Goal: Task Accomplishment & Management: Use online tool/utility

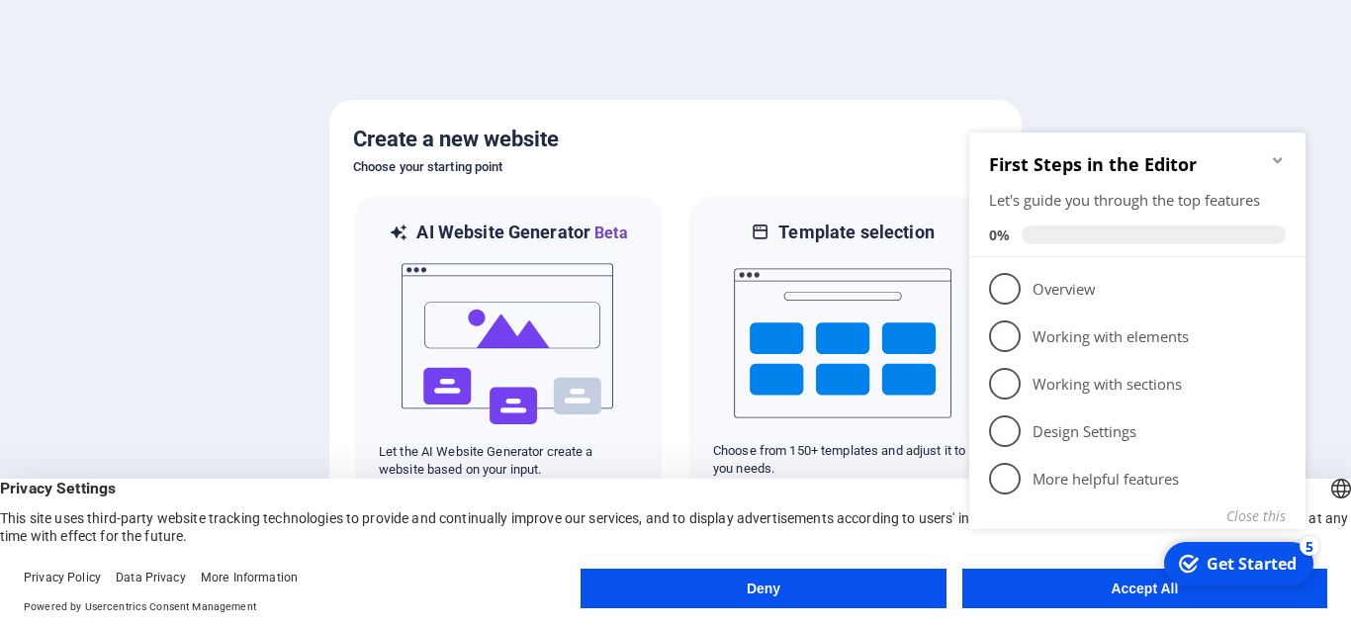
click at [1133, 591] on div "checkmark Get Started 5 First Steps in the Editor Let's guide you through the t…" at bounding box center [1141, 353] width 360 height 481
click at [1135, 591] on div "checkmark Get Started 5 First Steps in the Editor Let's guide you through the t…" at bounding box center [1141, 353] width 360 height 481
click at [1134, 585] on div "checkmark Get Started 5 First Steps in the Editor Let's guide you through the t…" at bounding box center [1141, 353] width 360 height 481
click at [1226, 568] on div "Get Started" at bounding box center [1252, 564] width 90 height 22
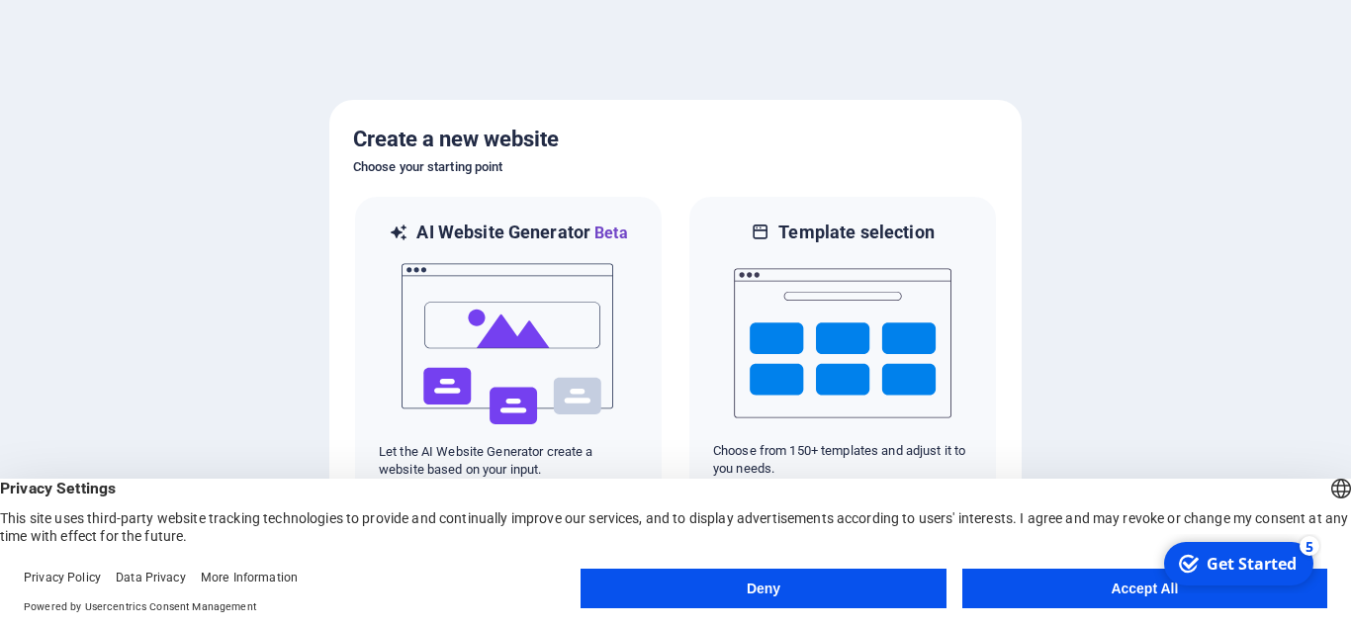
click at [1153, 593] on div "checkmark Get Started 5 First Steps in the Editor Let's guide you through the t…" at bounding box center [1237, 563] width 168 height 59
click at [1221, 569] on div "Get Started" at bounding box center [1252, 564] width 90 height 22
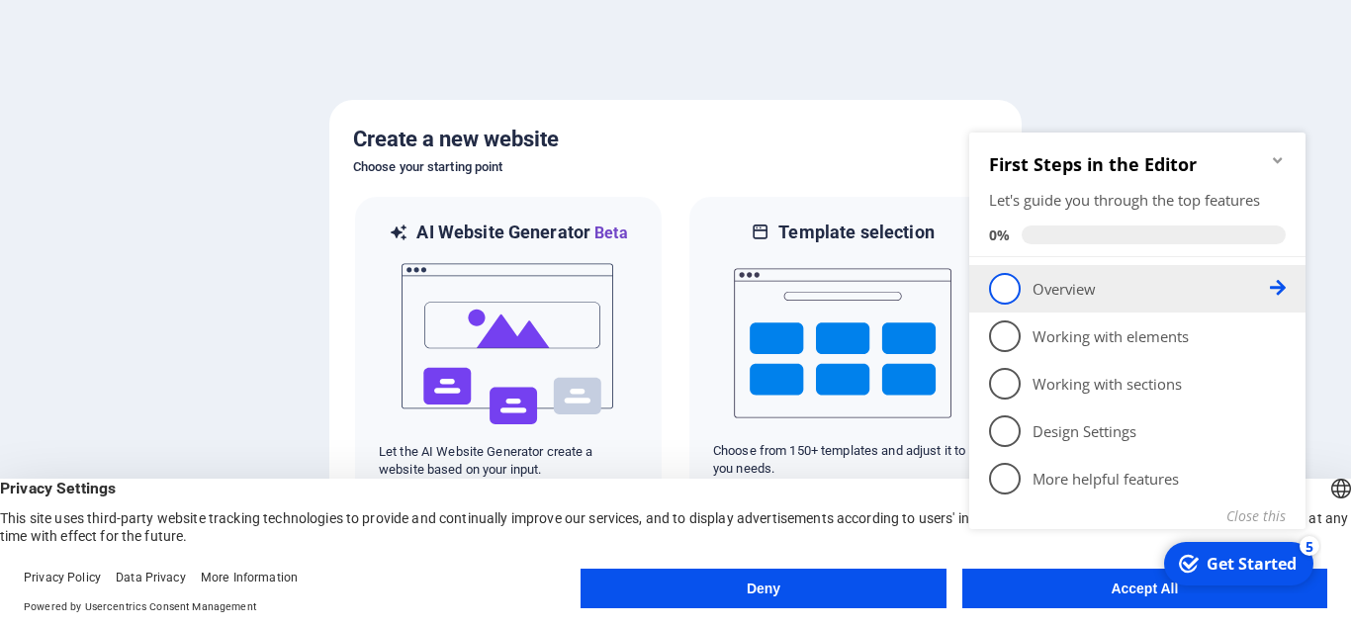
click at [1017, 282] on span "1" at bounding box center [1005, 289] width 32 height 32
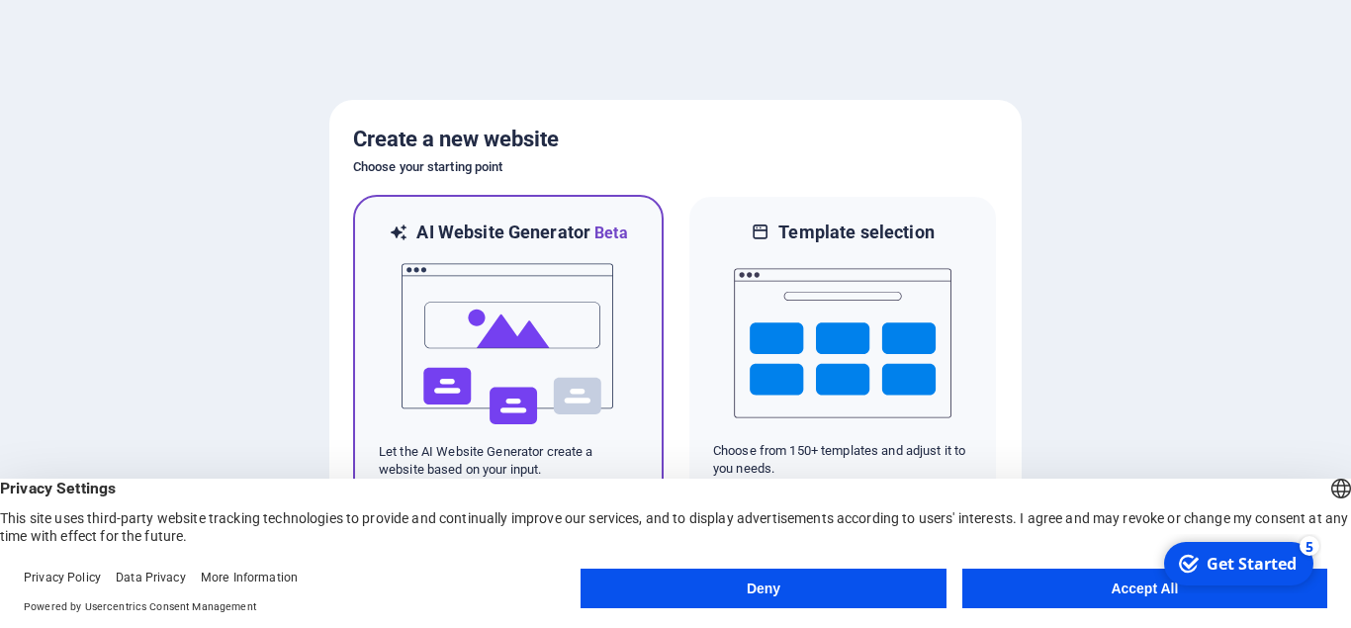
click at [505, 316] on img at bounding box center [509, 344] width 218 height 198
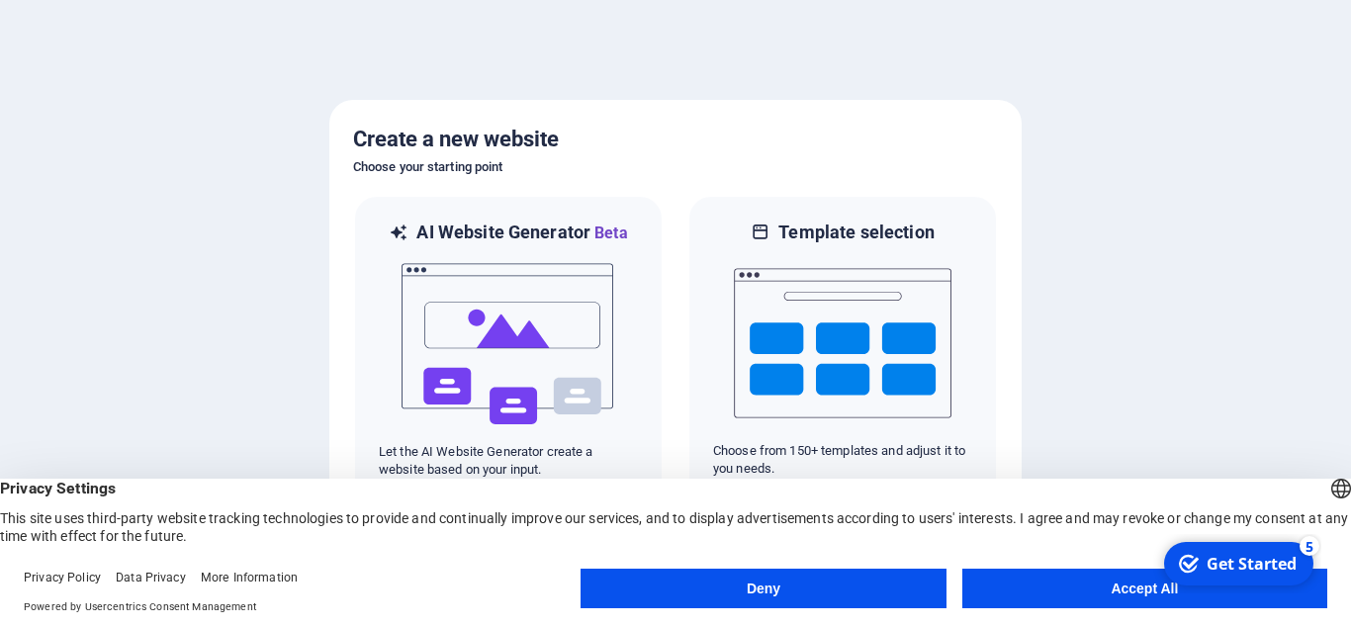
click at [1141, 589] on button "Accept All" at bounding box center [1144, 589] width 365 height 40
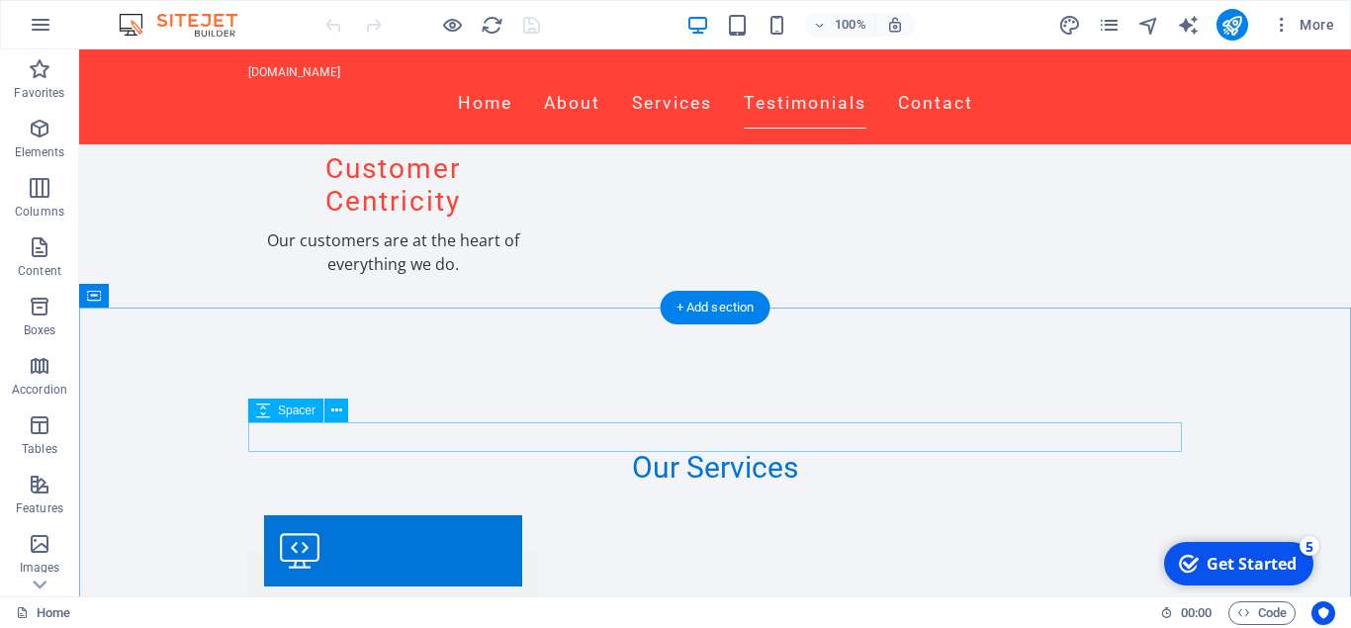
scroll to position [1917, 0]
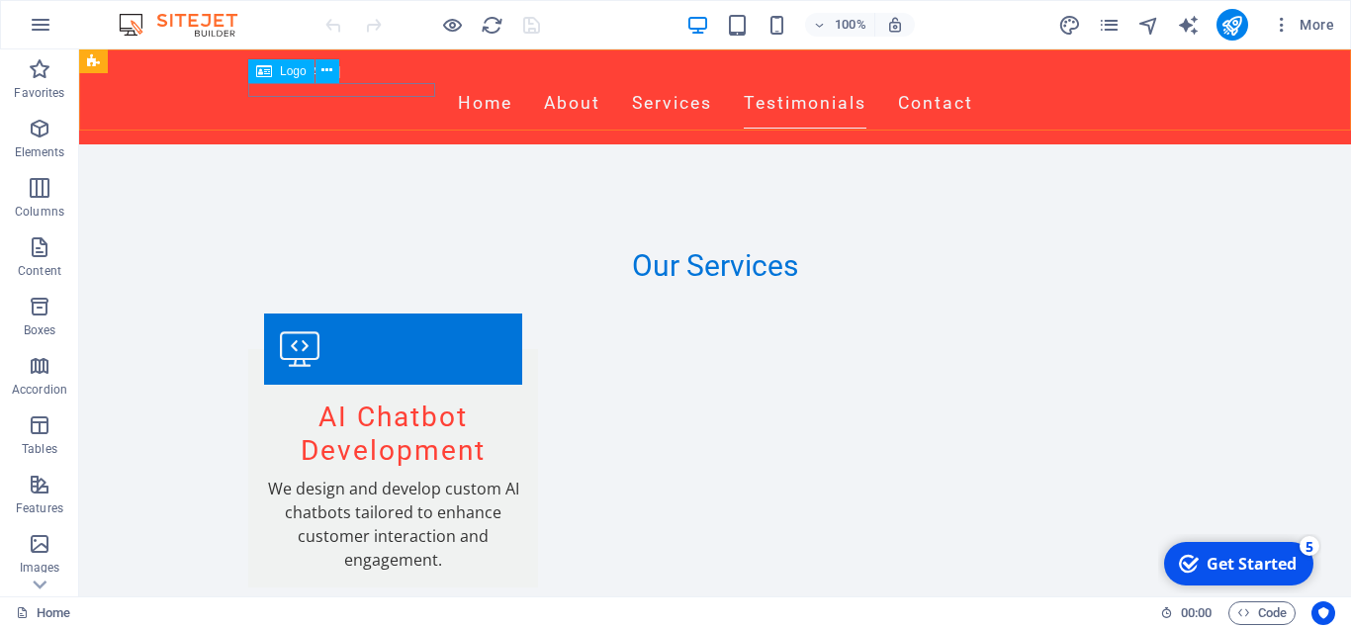
click at [401, 79] on div "[DOMAIN_NAME]" at bounding box center [715, 72] width 934 height 14
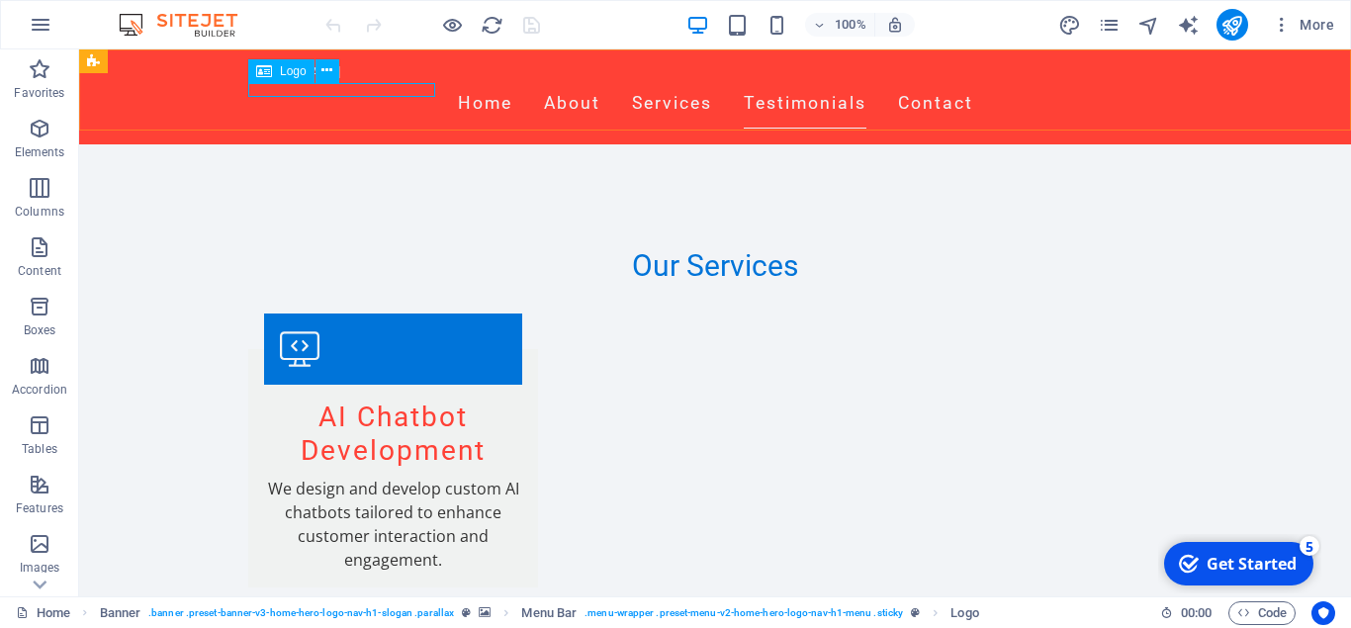
click at [283, 70] on span "Logo" at bounding box center [293, 71] width 27 height 12
click at [327, 77] on icon at bounding box center [326, 70] width 11 height 21
click at [296, 107] on div "afribotcompanyprofile.afribot.co.ke Home About Services Testimonials Contact" at bounding box center [715, 96] width 1272 height 95
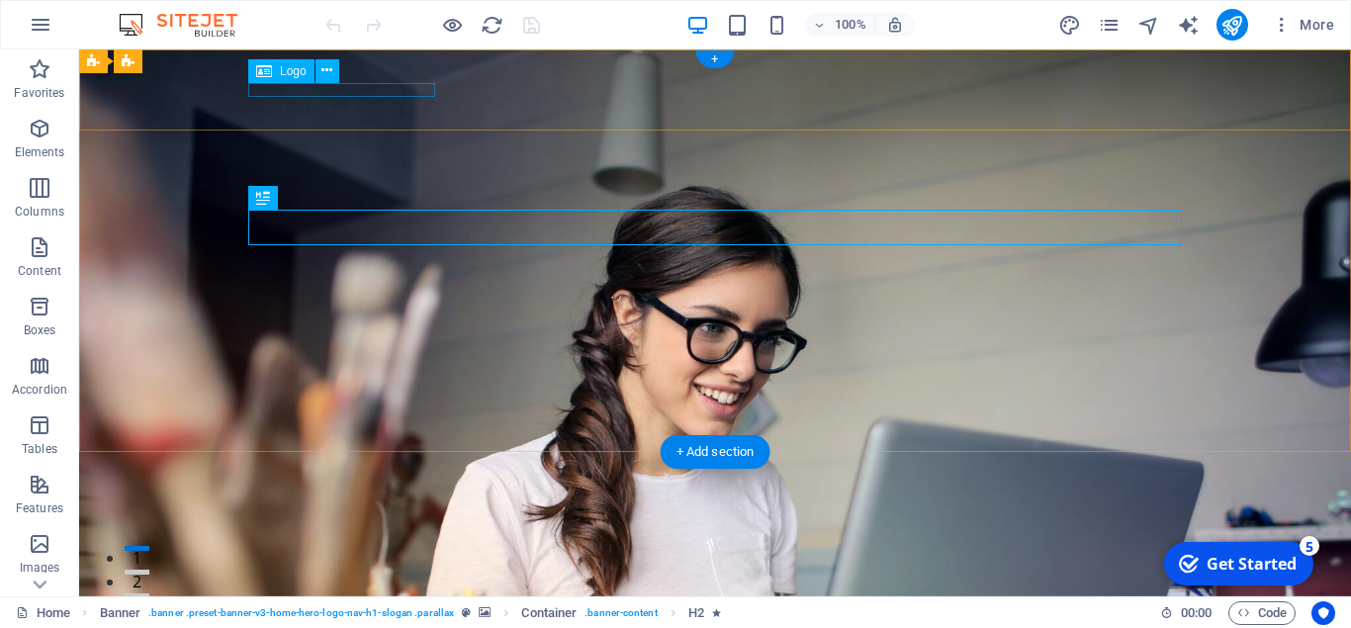
click at [362, 577] on div "[DOMAIN_NAME]" at bounding box center [715, 584] width 934 height 14
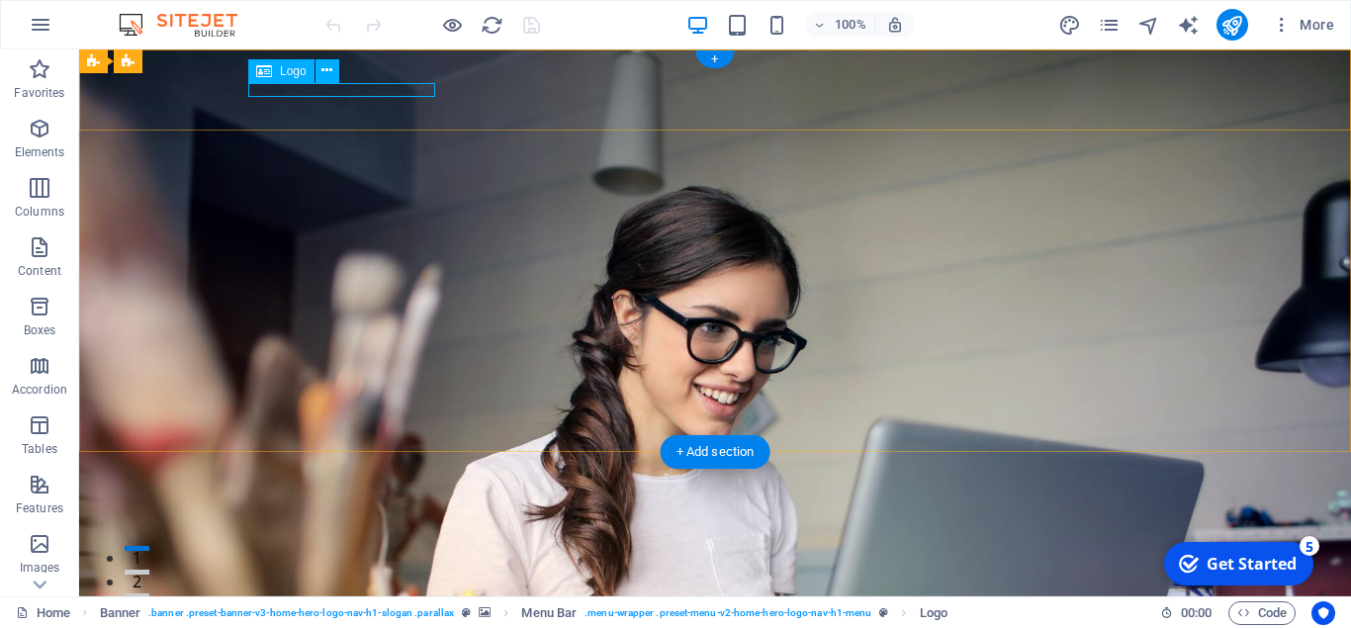
click at [329, 577] on div "[DOMAIN_NAME]" at bounding box center [715, 584] width 934 height 14
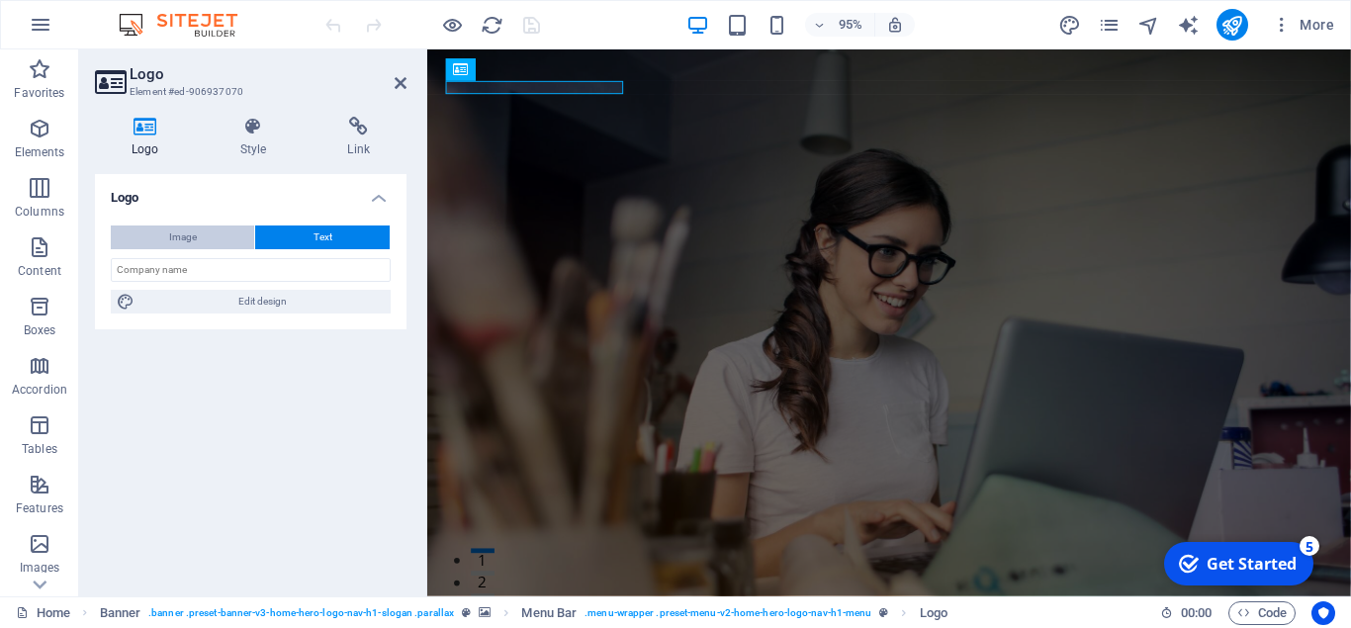
click at [172, 239] on span "Image" at bounding box center [183, 238] width 28 height 24
select select "DISABLED_OPTION_VALUE"
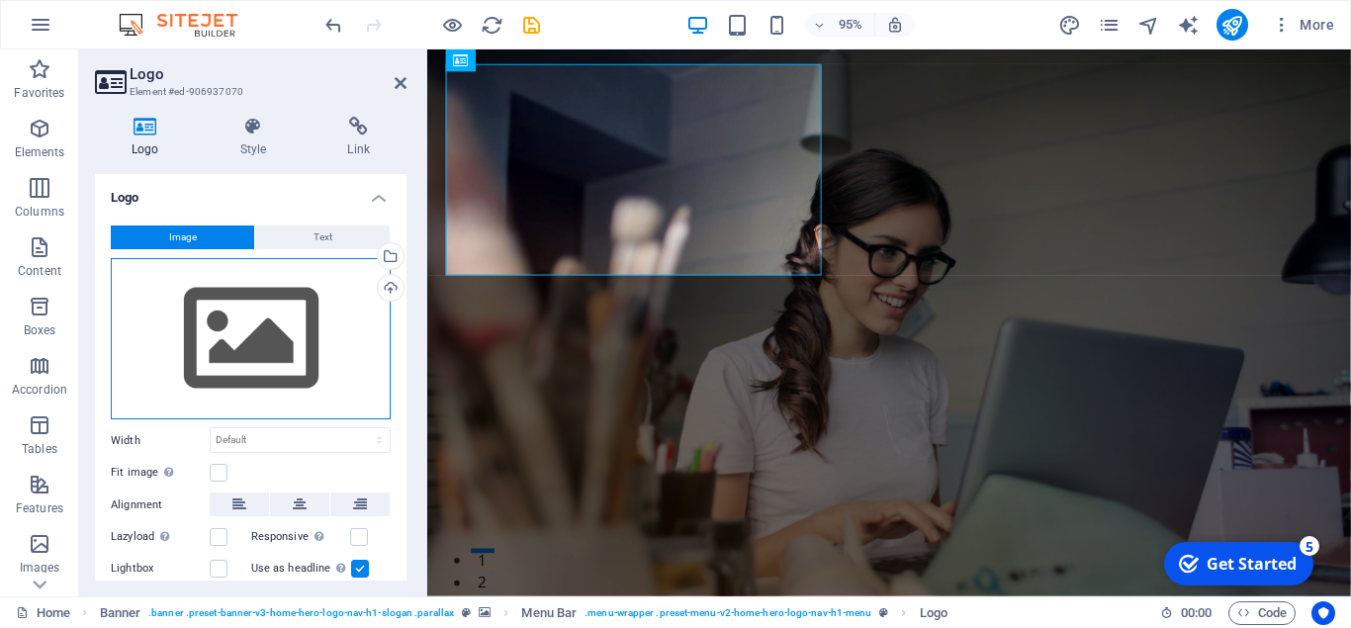
click at [275, 344] on div "Drag files here, click to choose files or select files from Files or our free s…" at bounding box center [251, 339] width 280 height 162
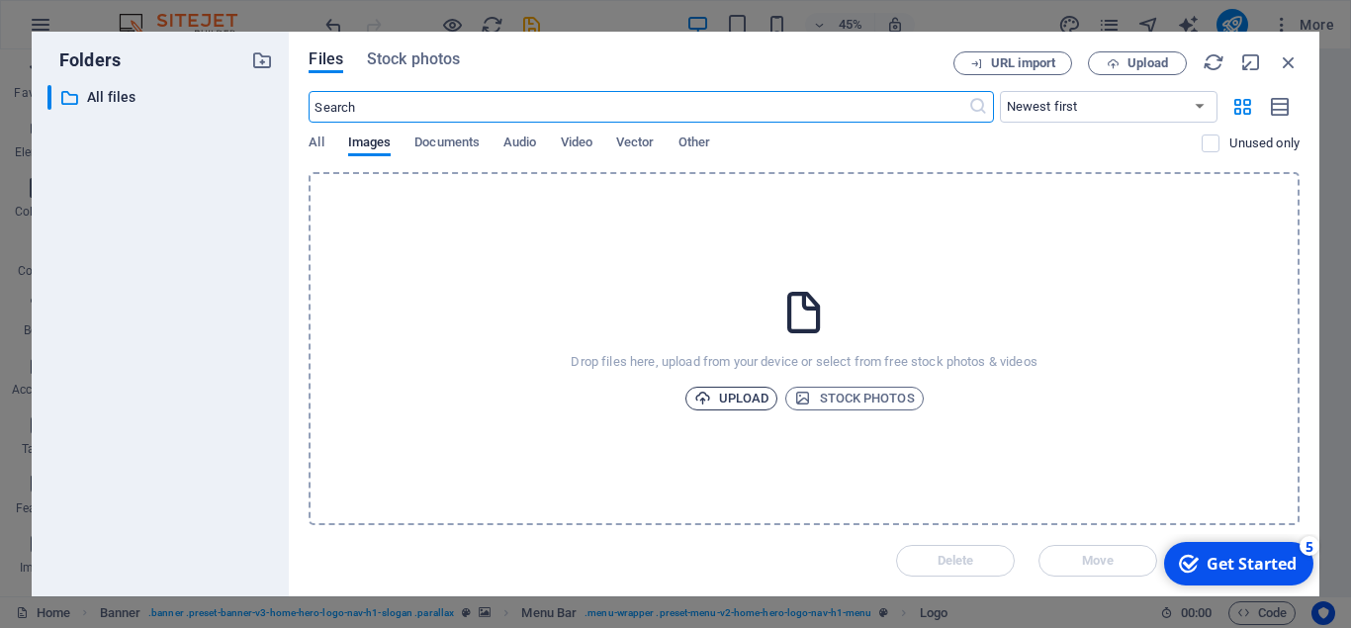
click at [739, 401] on span "Upload" at bounding box center [731, 399] width 75 height 24
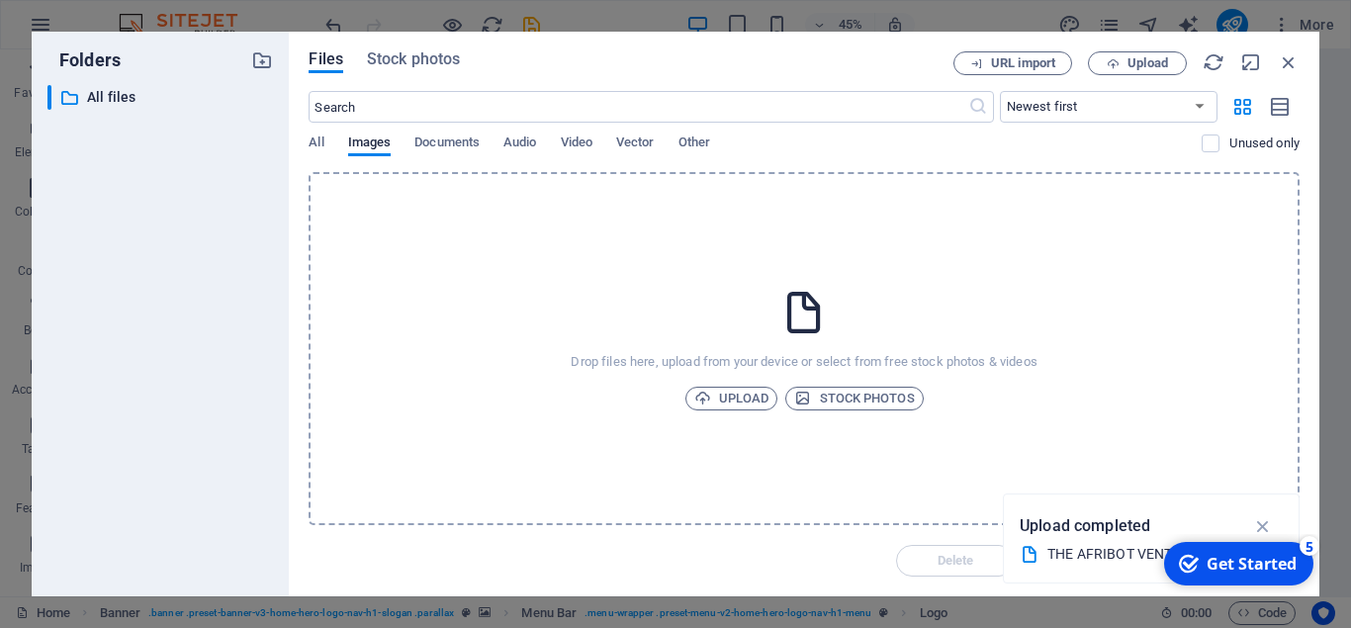
click at [1218, 570] on div "Get Started" at bounding box center [1252, 564] width 90 height 22
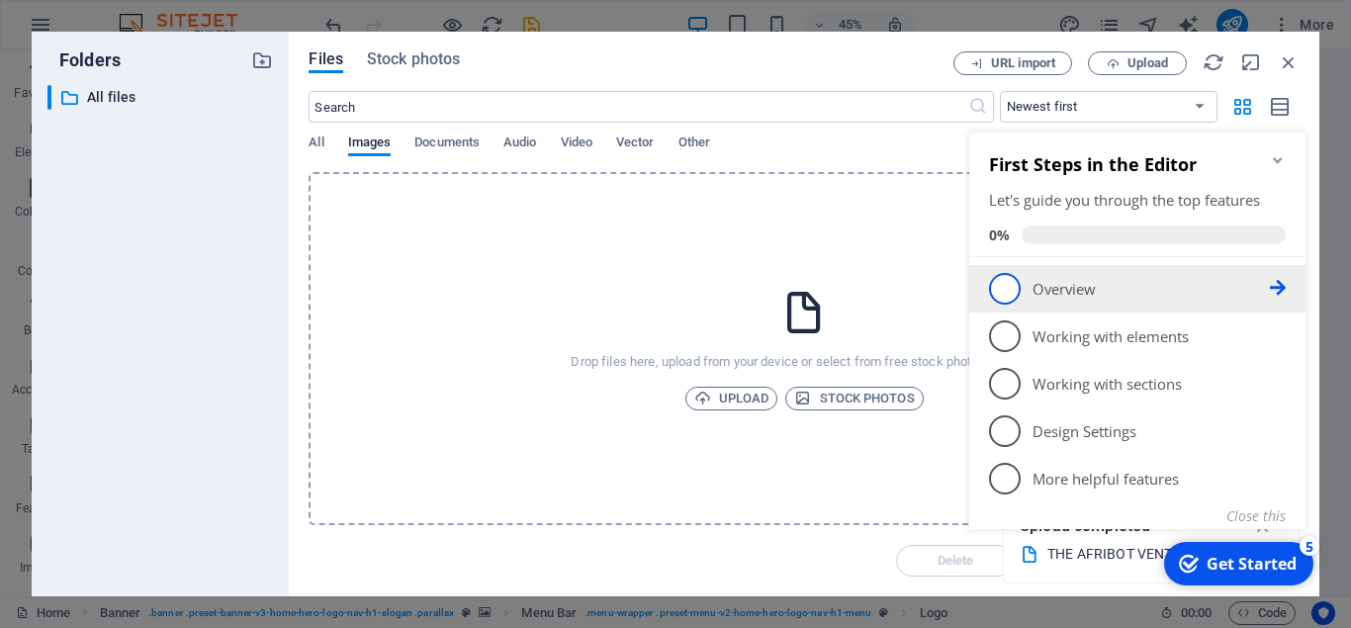
click at [1008, 288] on span "1" at bounding box center [1005, 289] width 32 height 32
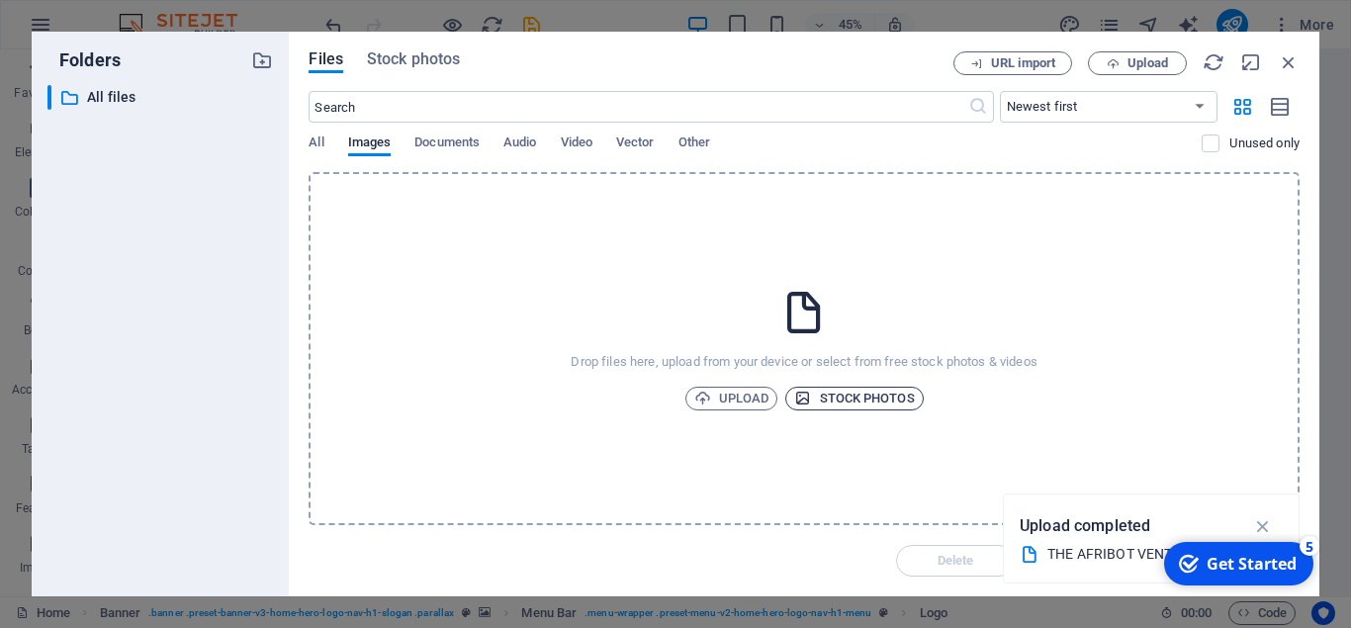
click at [831, 398] on span "Stock photos" at bounding box center [854, 399] width 120 height 24
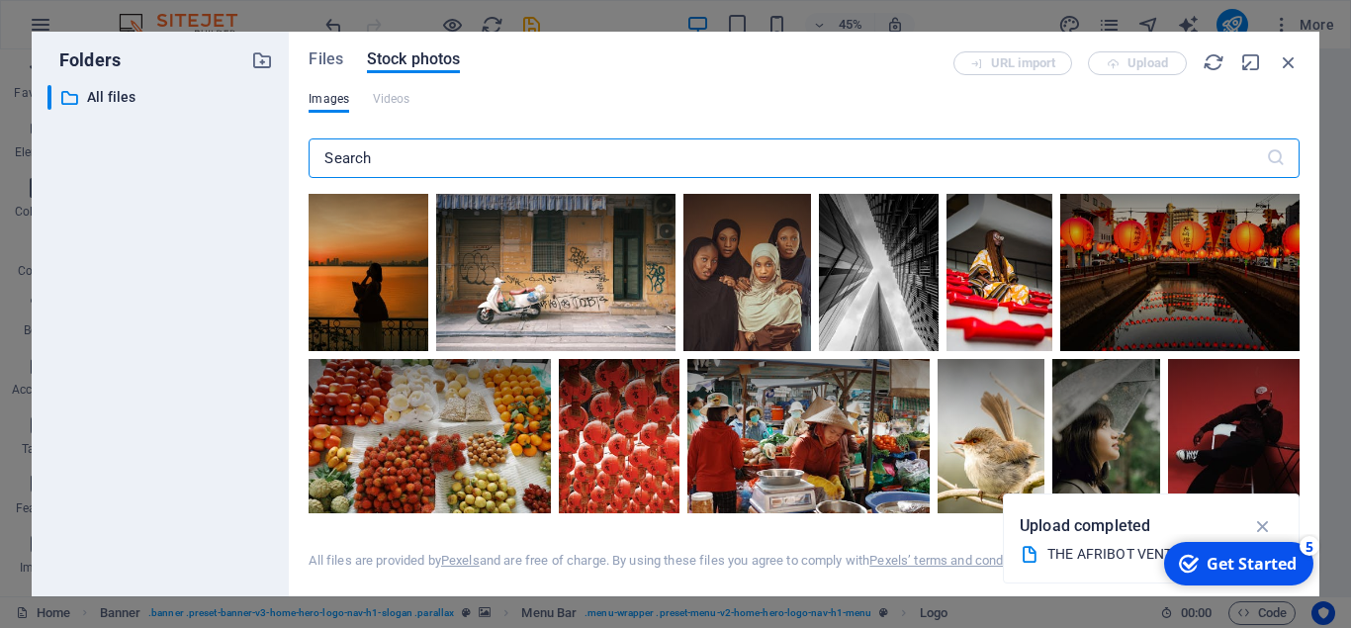
scroll to position [1424, 0]
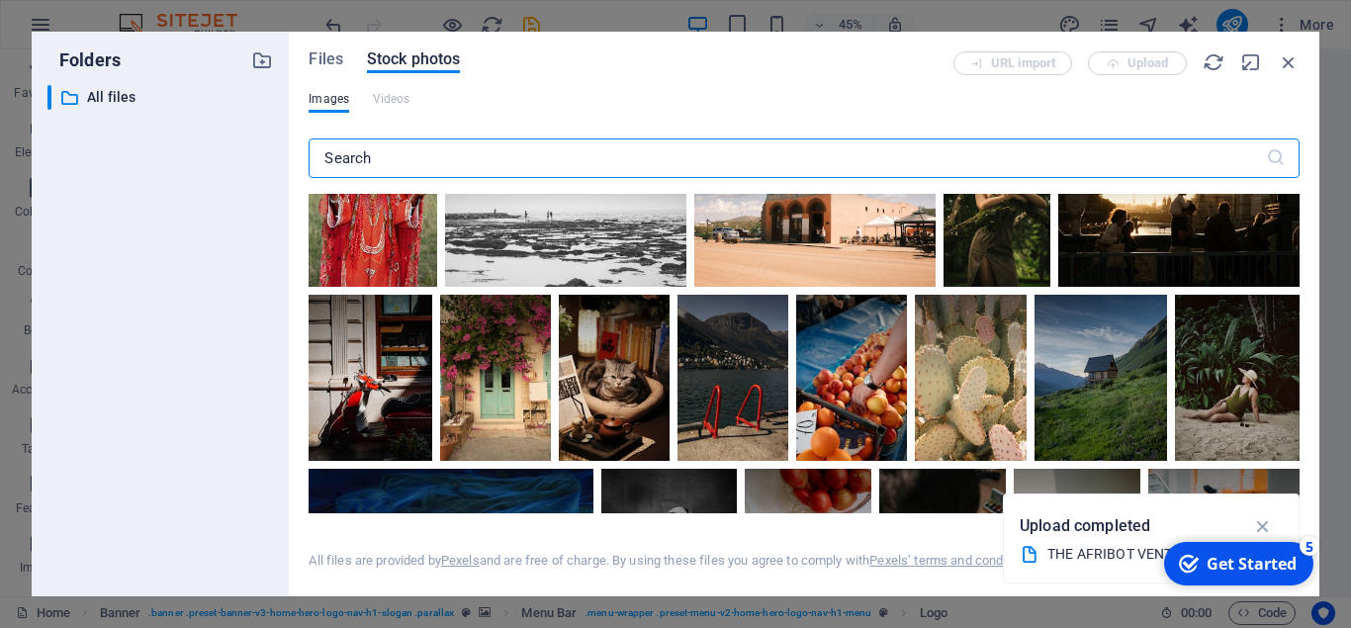
click at [1114, 541] on div "Upload completed" at bounding box center [1151, 526] width 263 height 32
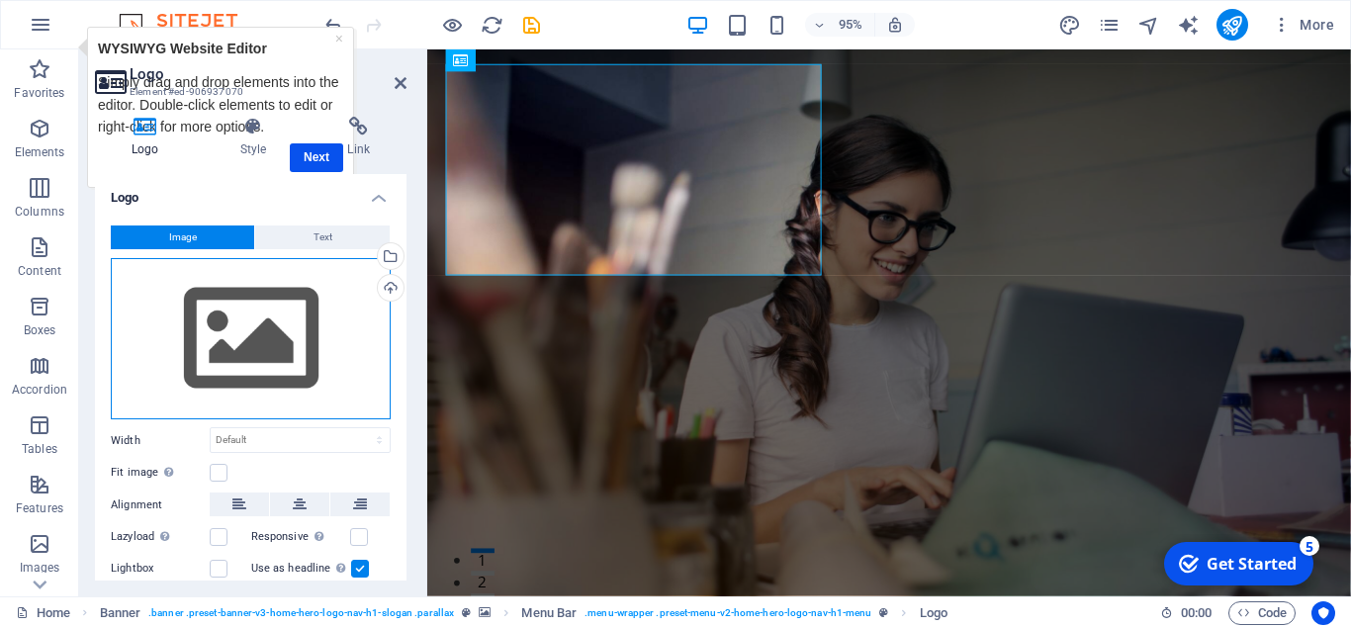
click at [247, 321] on div "Drag files here, click to choose files or select files from Files or our free s…" at bounding box center [251, 339] width 280 height 162
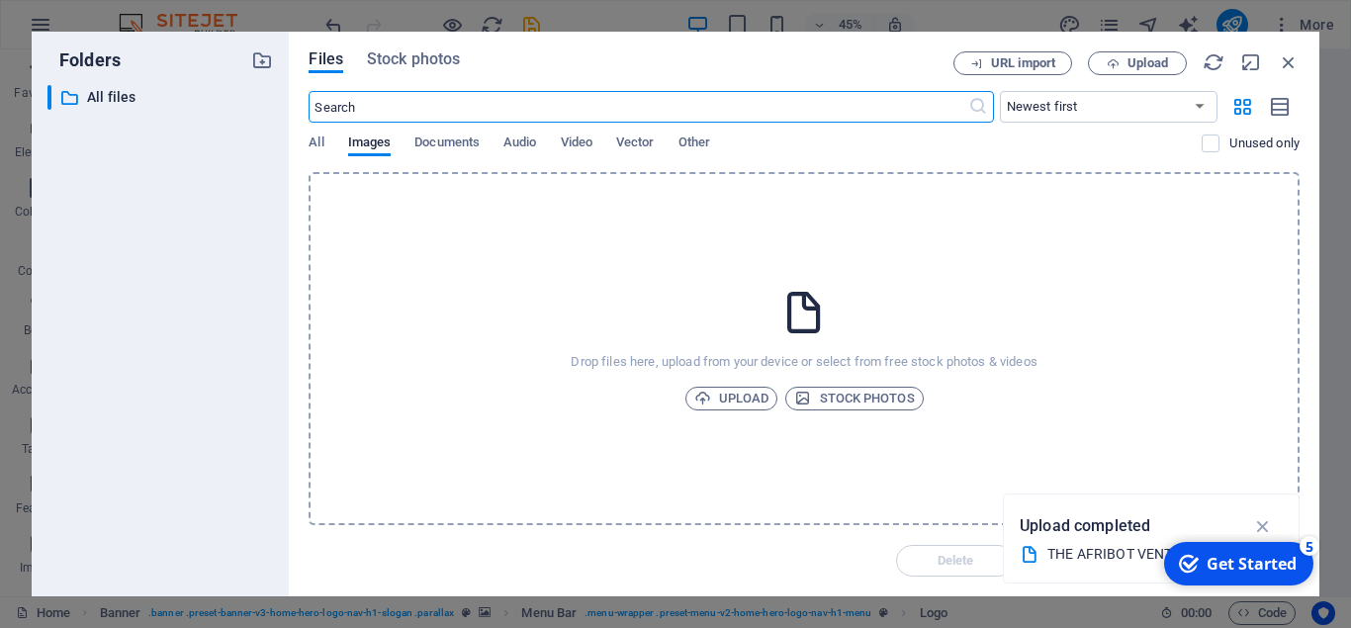
click at [1079, 546] on div "THE AFRIBOT VENTURES LOGO.png" at bounding box center [1143, 554] width 192 height 23
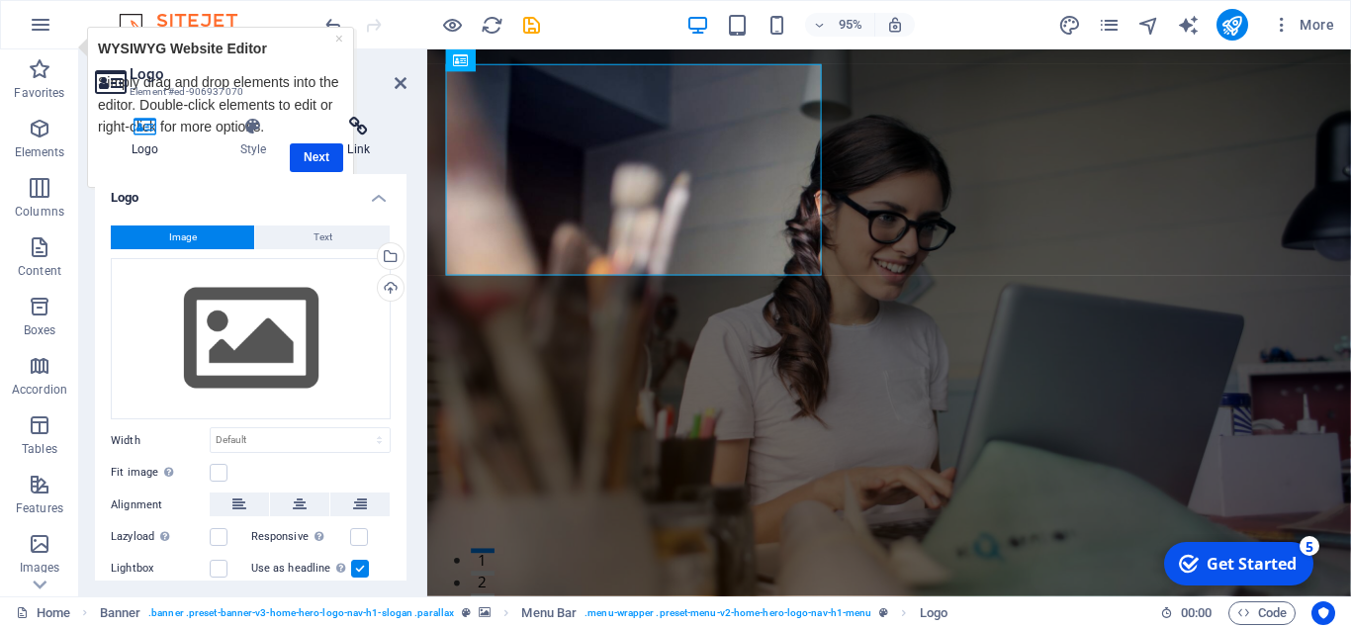
click at [317, 150] on h4 "Link" at bounding box center [359, 138] width 96 height 42
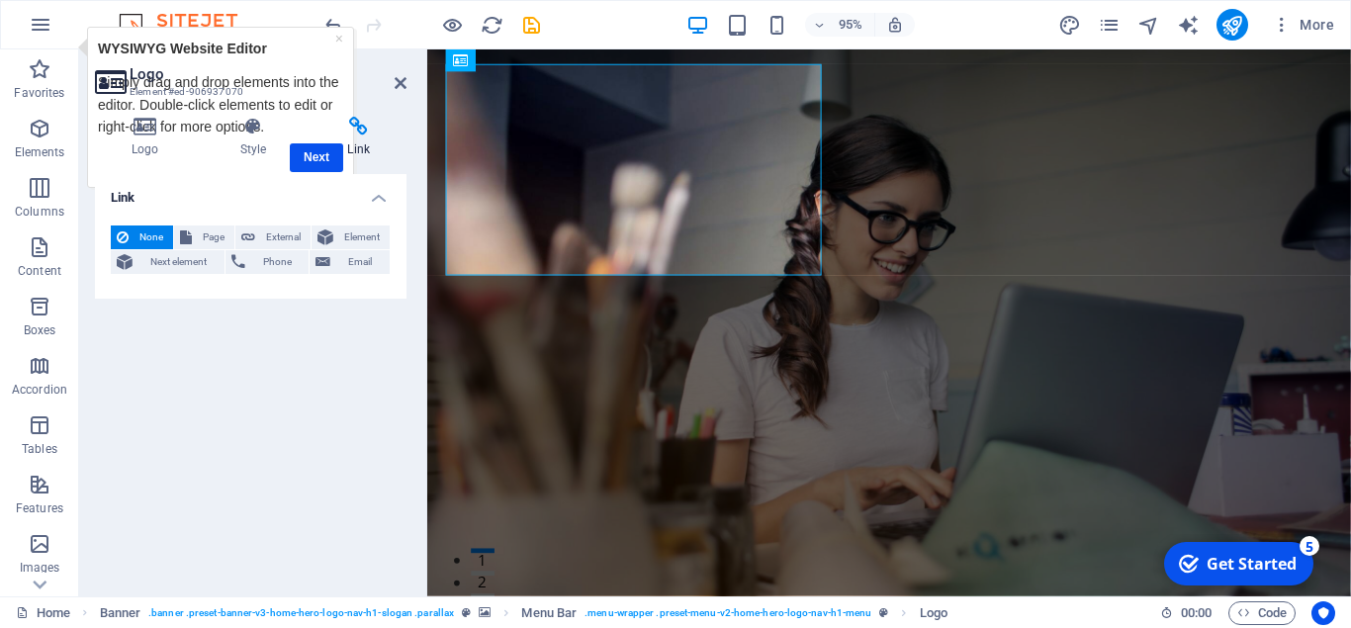
click at [317, 150] on h4 "Link" at bounding box center [359, 138] width 96 height 42
click at [312, 156] on h4 "Link" at bounding box center [359, 138] width 96 height 42
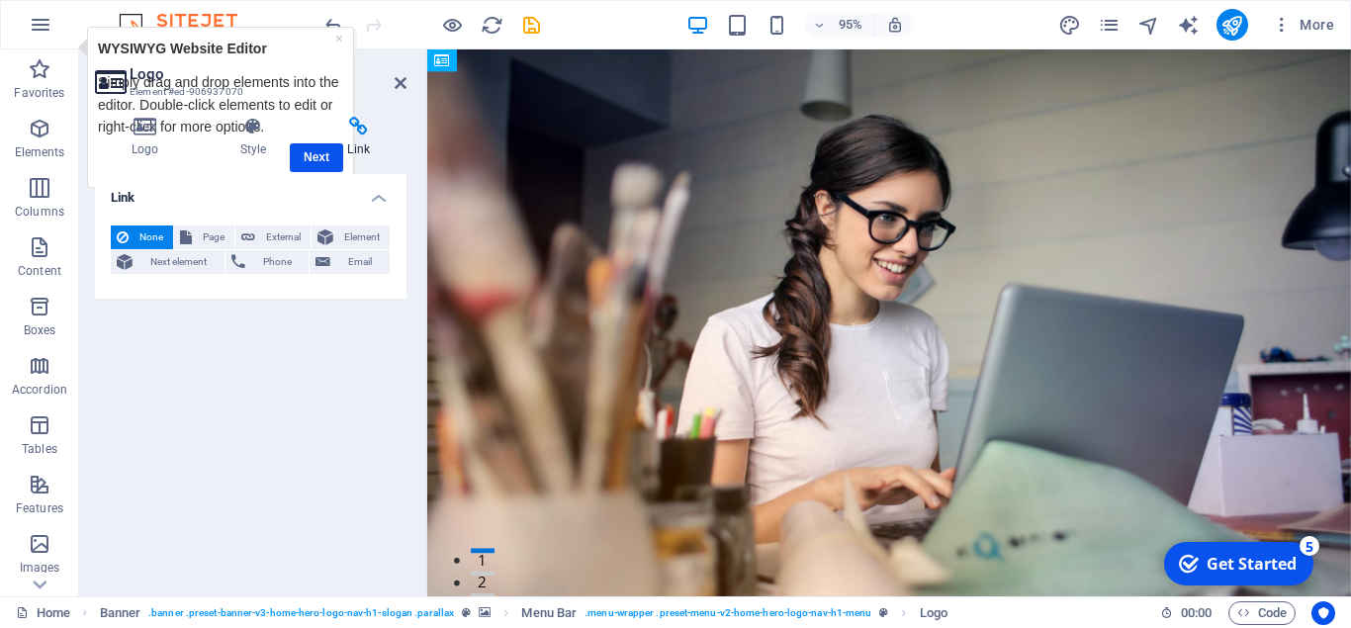
drag, startPoint x: 798, startPoint y: 134, endPoint x: 896, endPoint y: 188, distance: 112.0
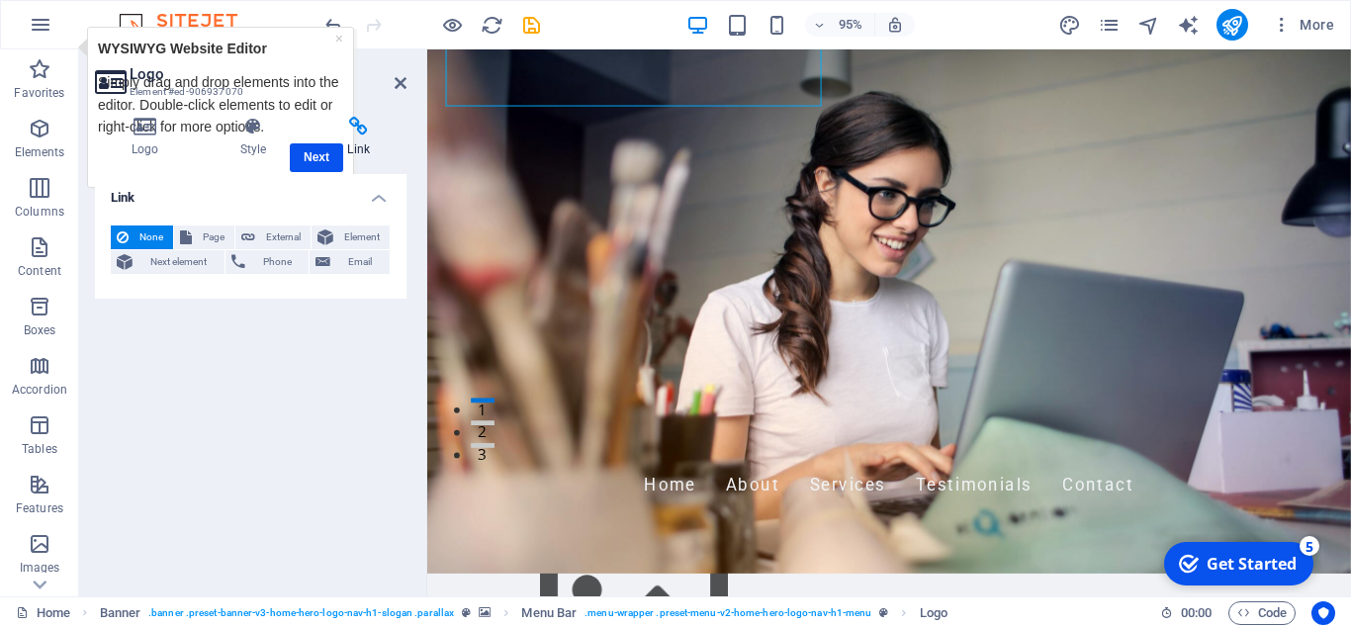
scroll to position [178, 0]
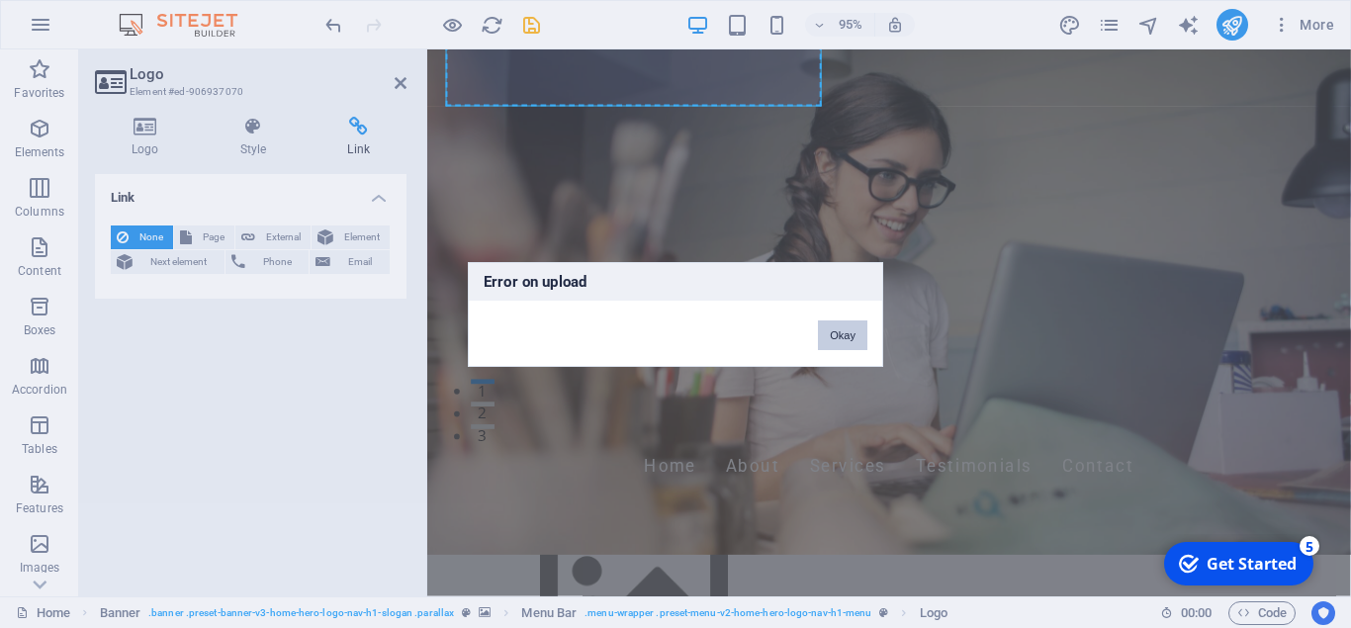
click at [845, 330] on button "Okay" at bounding box center [842, 335] width 49 height 30
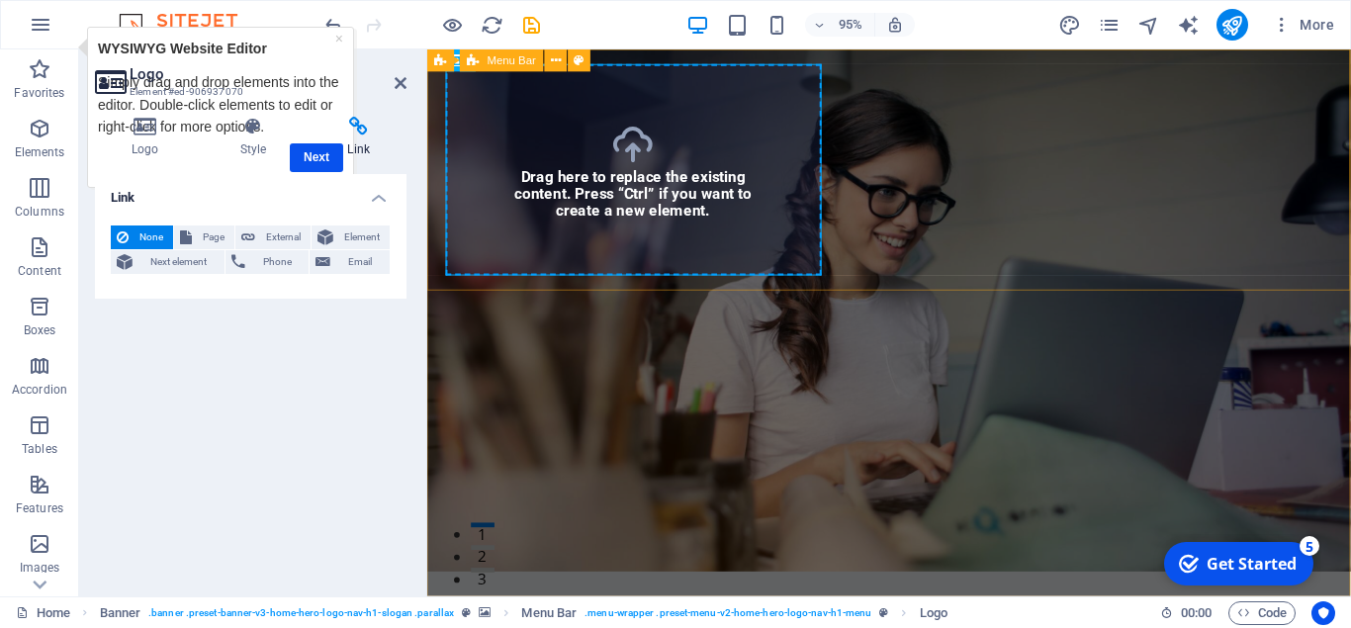
scroll to position [0, 0]
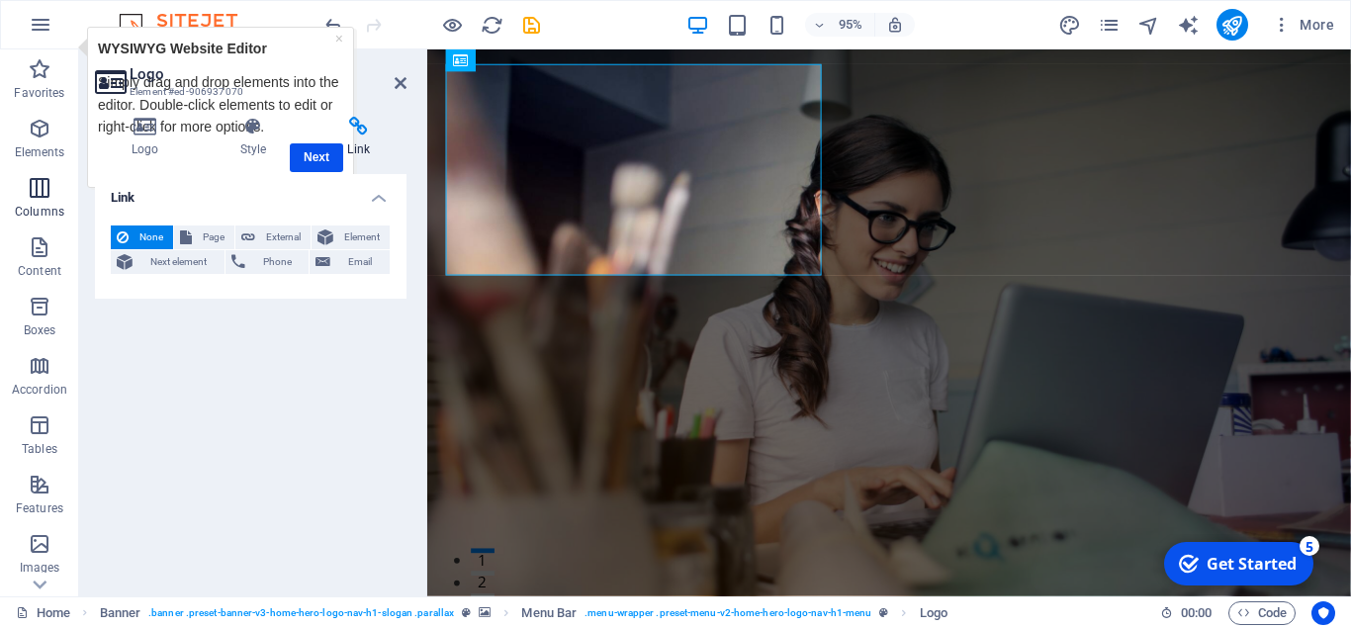
click at [38, 202] on span "Columns" at bounding box center [39, 199] width 79 height 47
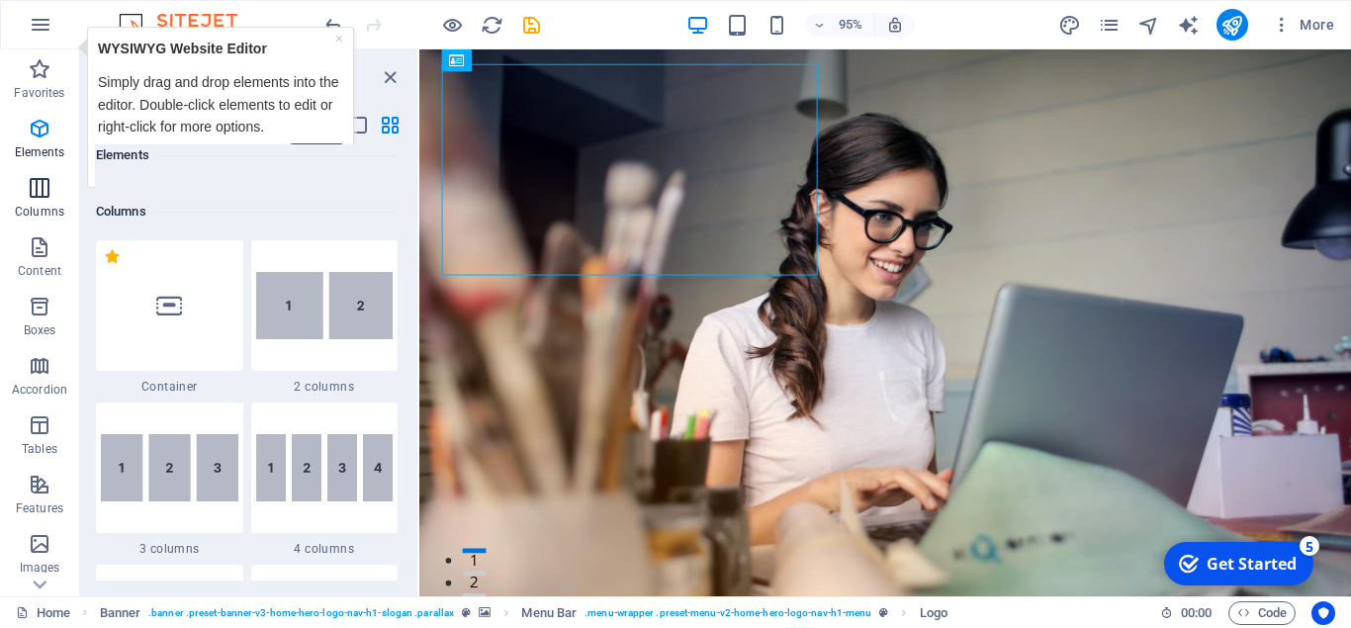
scroll to position [979, 0]
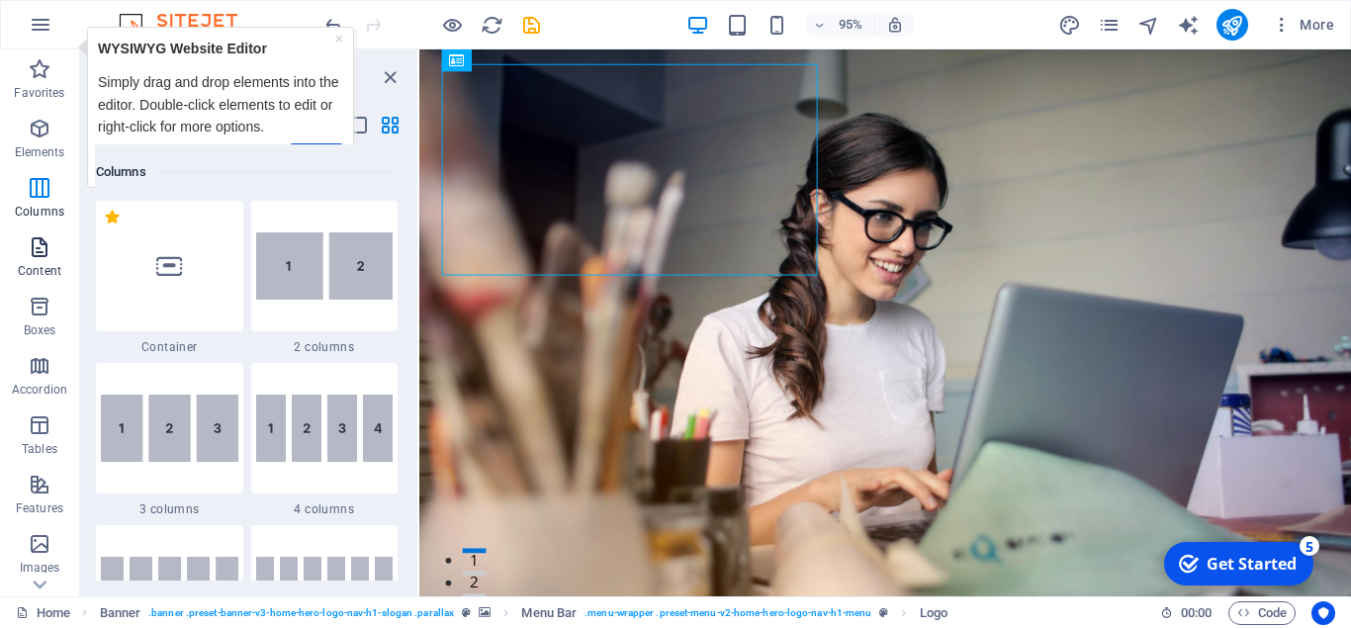
click at [28, 261] on span "Content" at bounding box center [39, 258] width 79 height 47
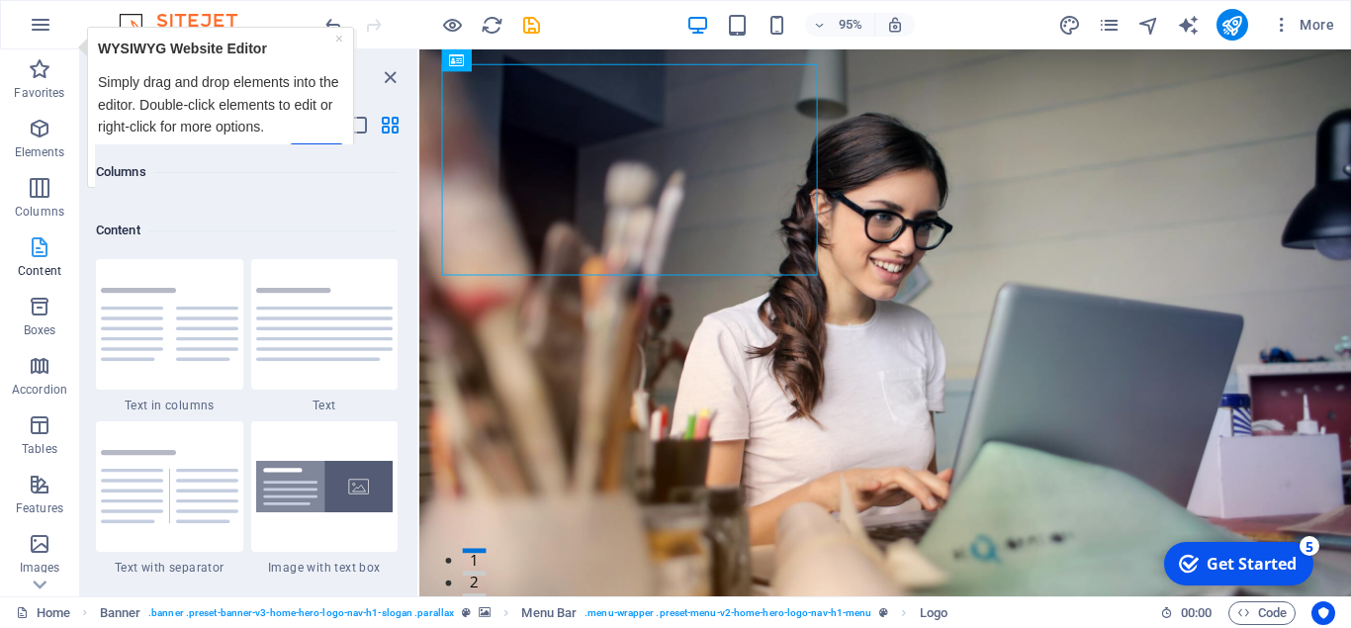
scroll to position [3461, 0]
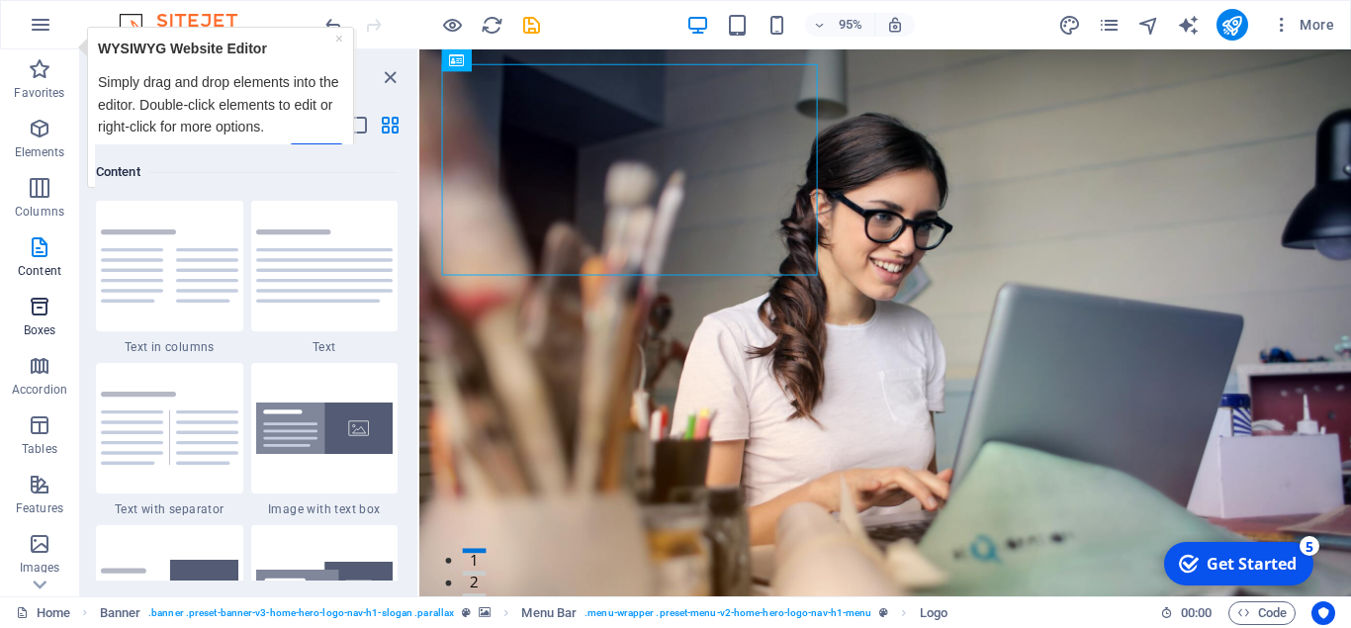
click at [31, 315] on icon "button" at bounding box center [40, 307] width 24 height 24
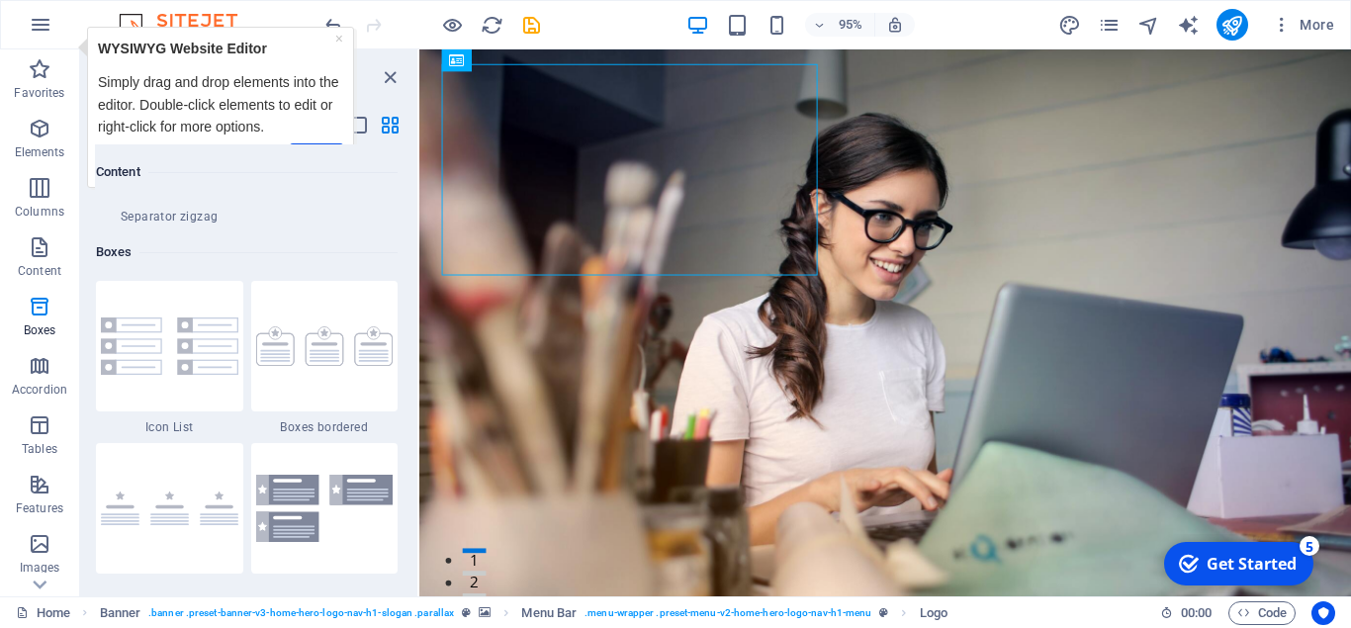
scroll to position [5456, 0]
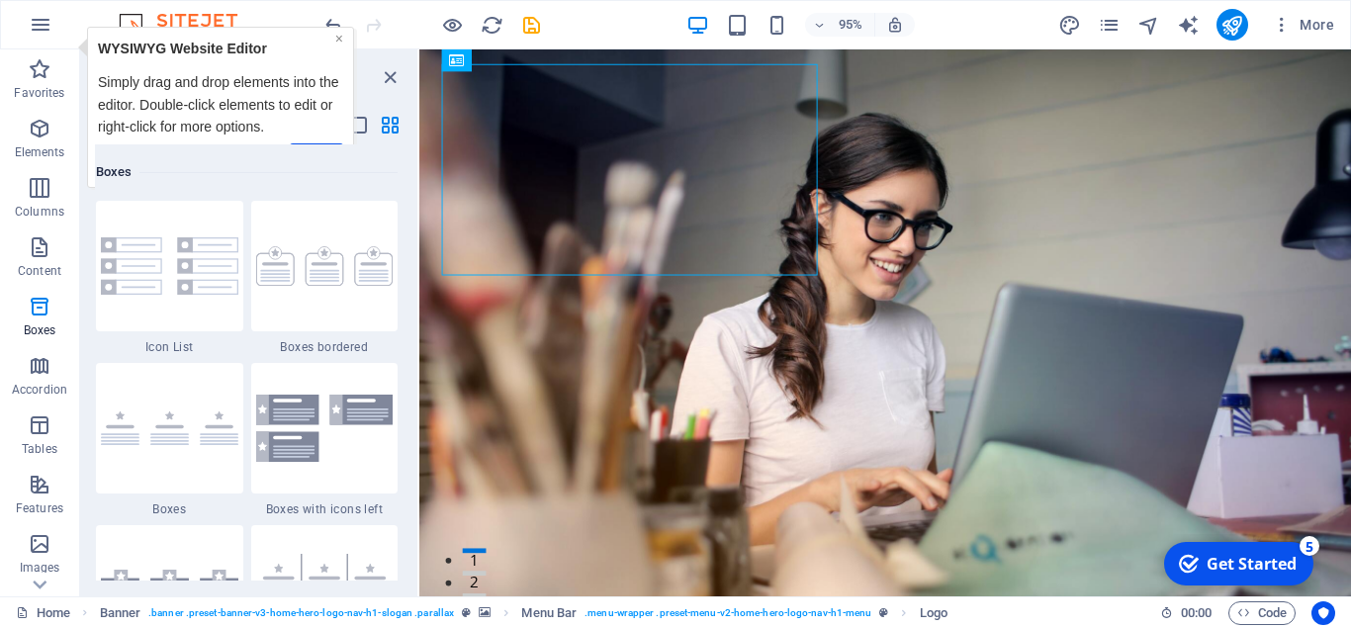
click at [336, 42] on link "×" at bounding box center [338, 39] width 8 height 16
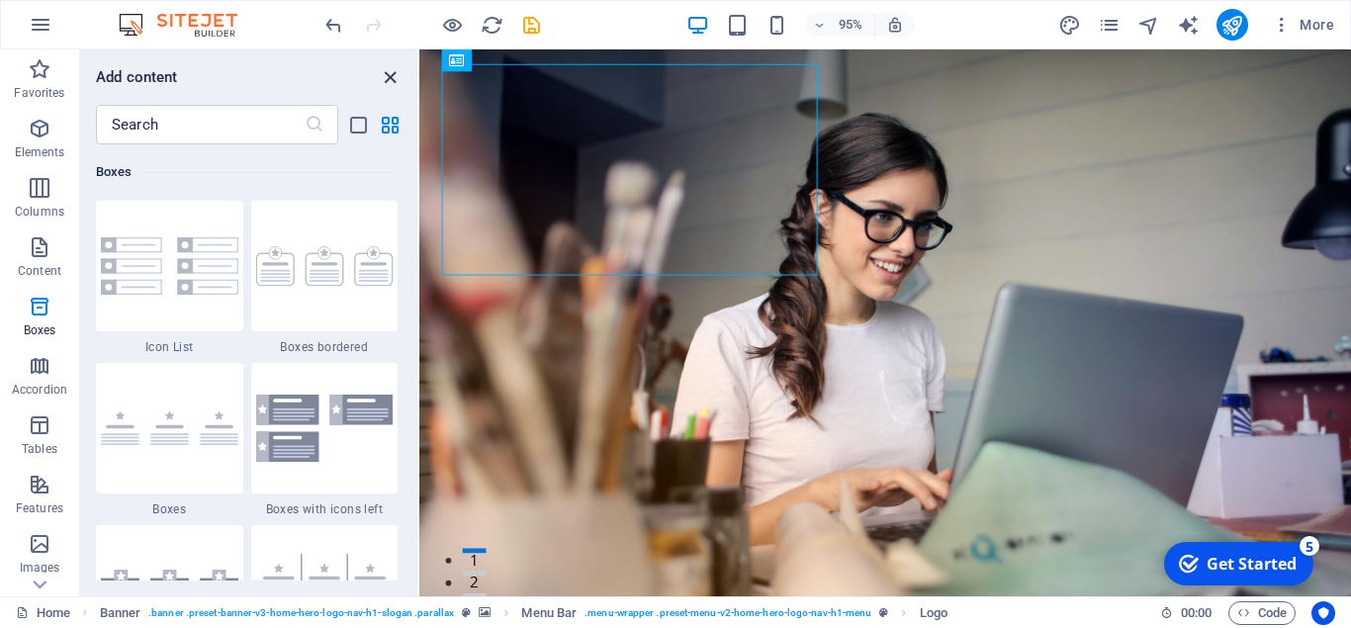
click at [389, 77] on icon "close panel" at bounding box center [390, 77] width 23 height 23
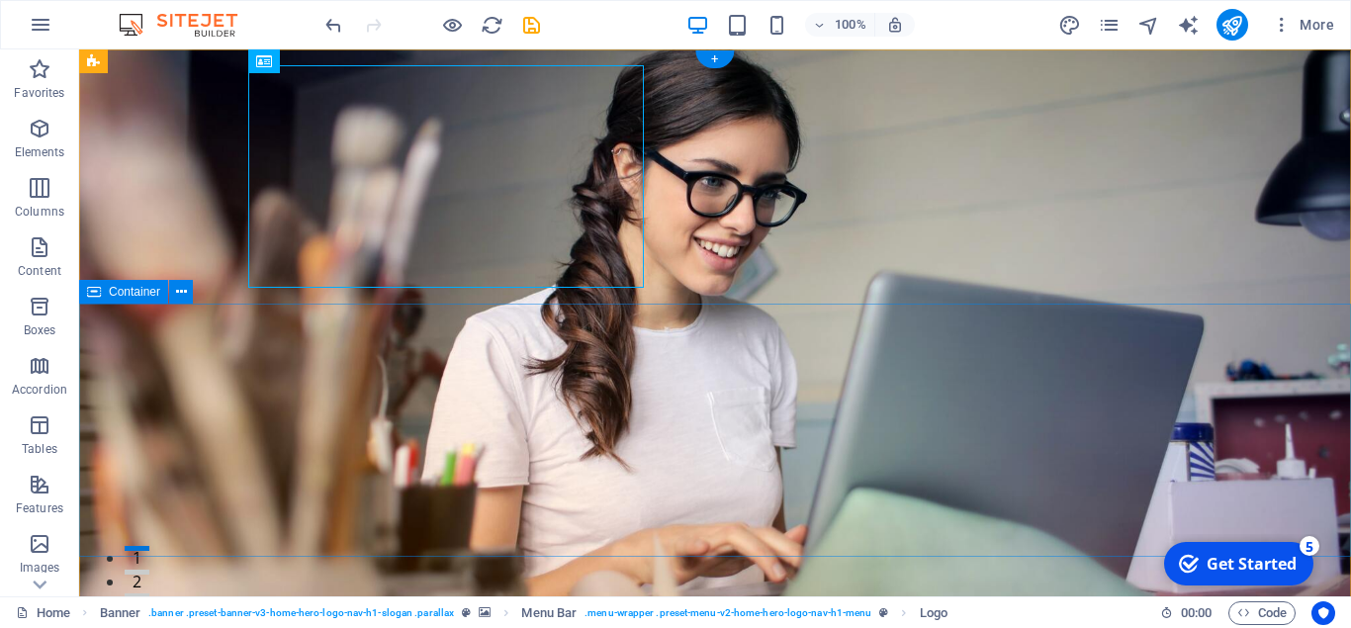
scroll to position [404, 0]
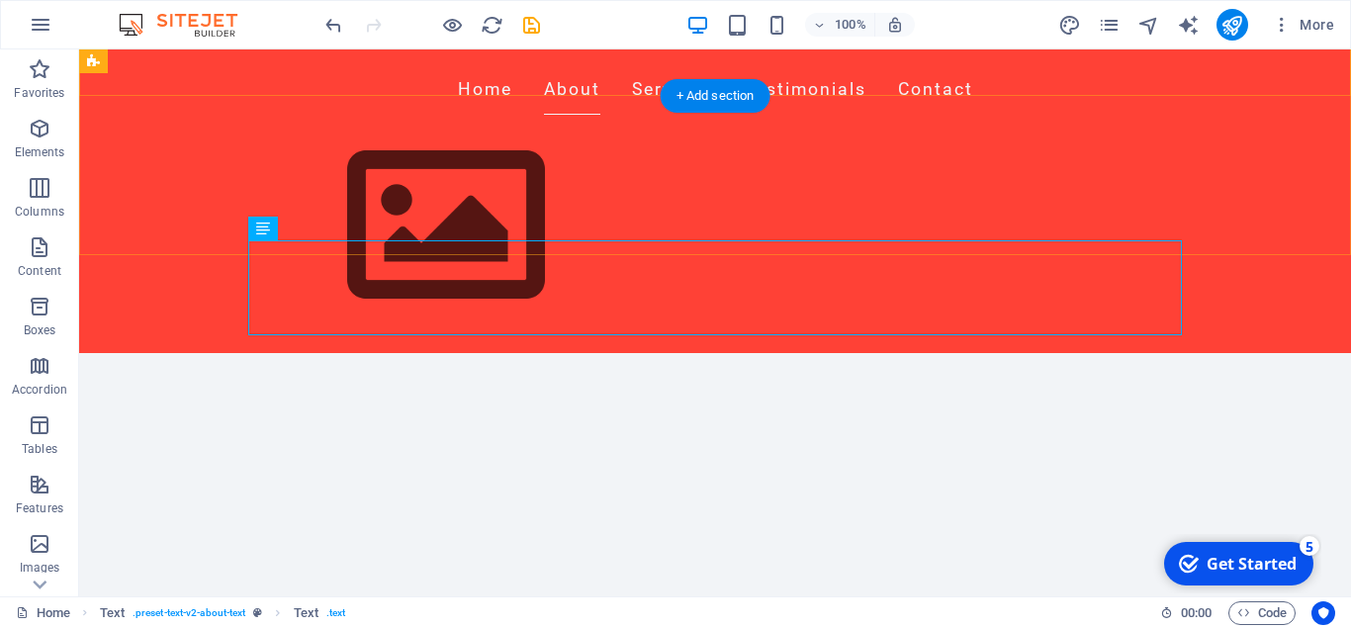
scroll to position [706, 0]
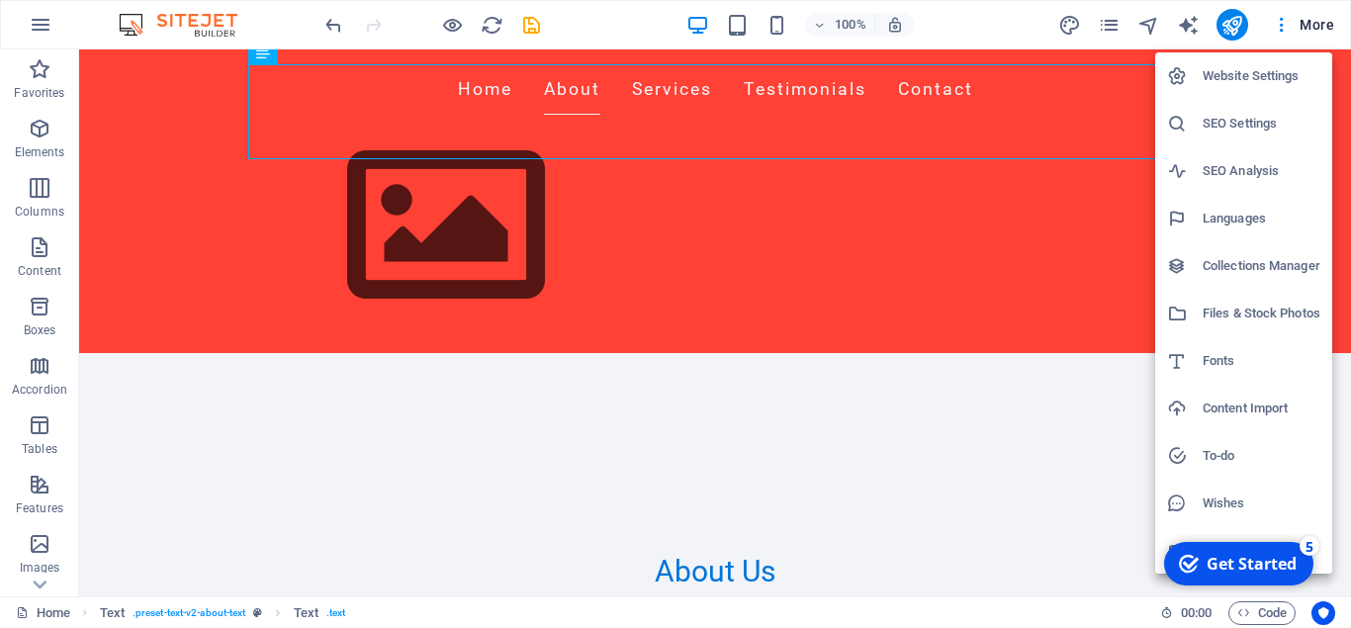
click at [783, 574] on div at bounding box center [675, 314] width 1351 height 628
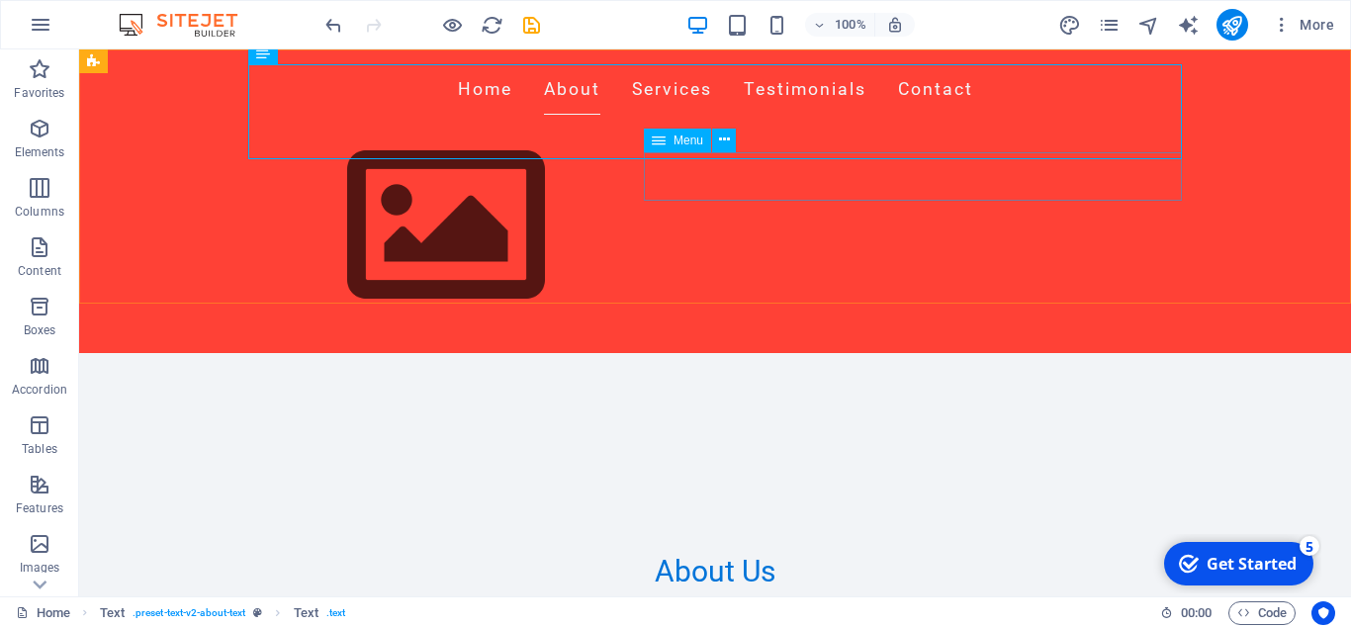
click at [851, 115] on nav "Home About Services Testimonials Contact" at bounding box center [715, 89] width 934 height 49
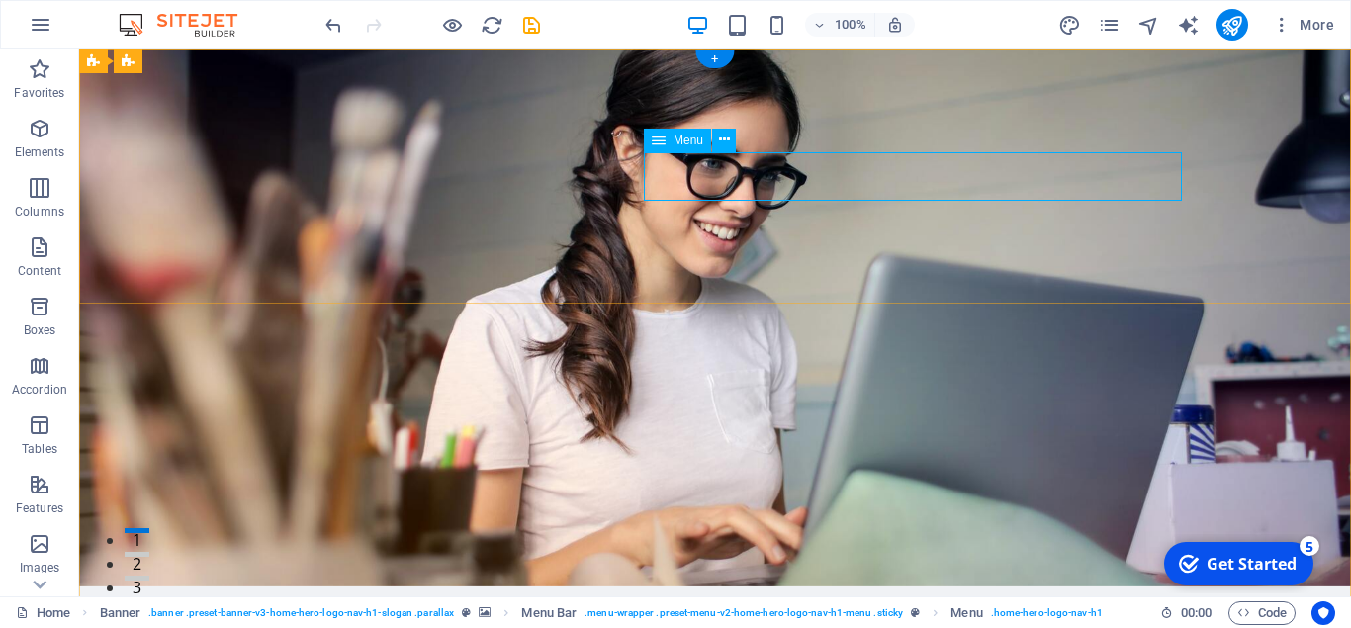
scroll to position [0, 0]
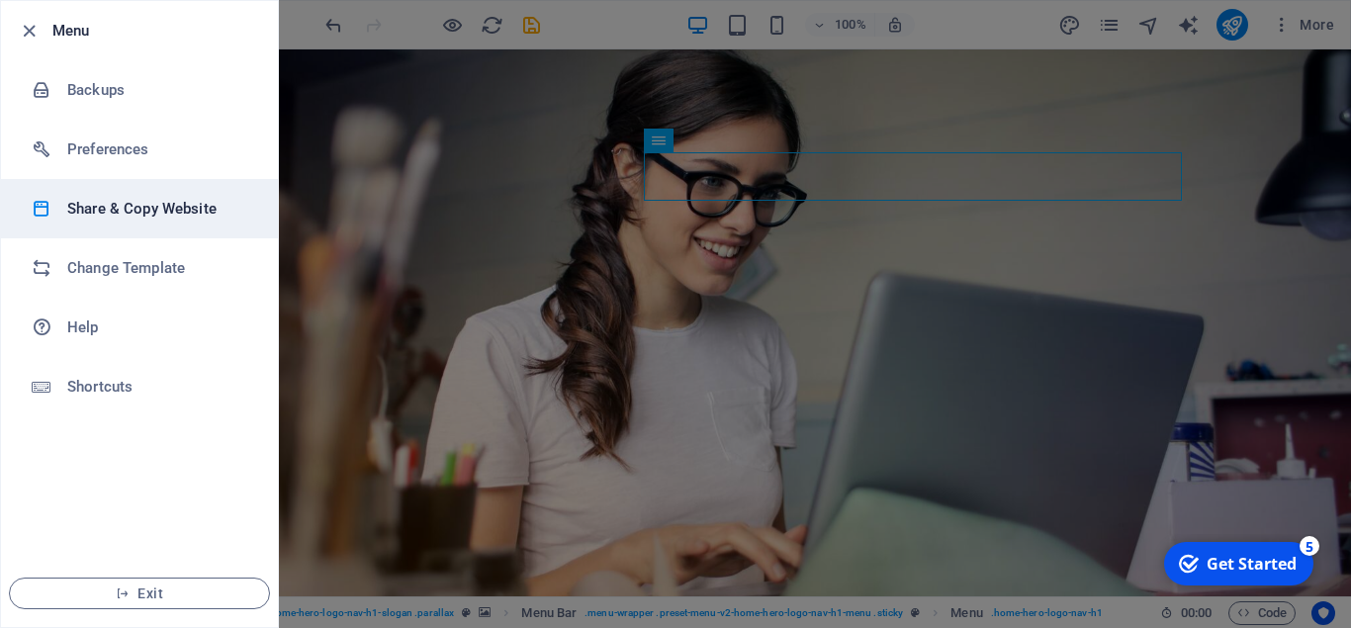
click at [123, 210] on h6 "Share & Copy Website" at bounding box center [158, 209] width 183 height 24
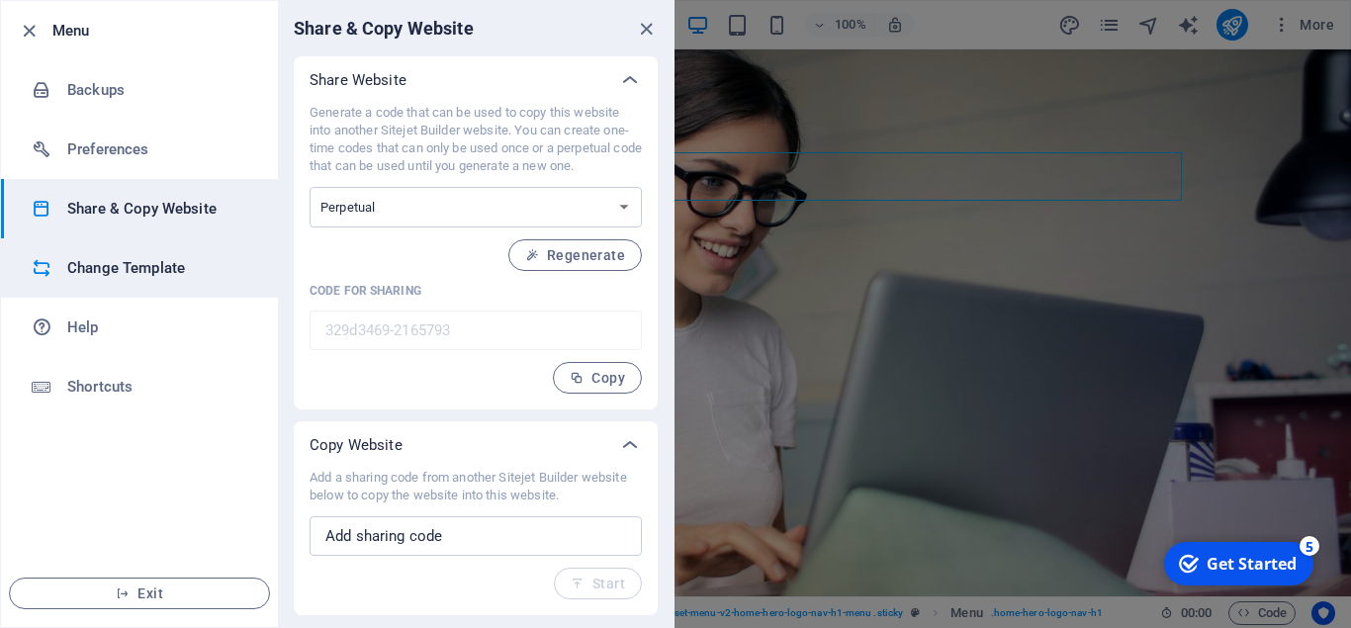
click at [110, 273] on h6 "Change Template" at bounding box center [158, 268] width 183 height 24
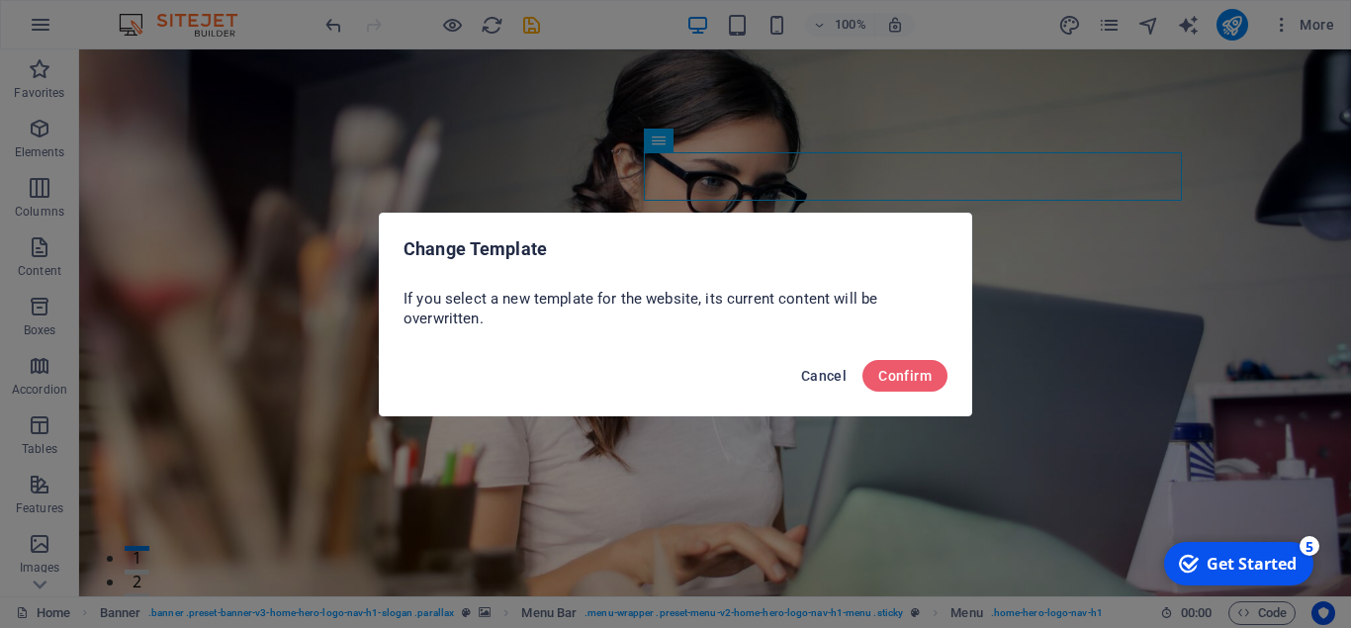
click at [848, 369] on button "Cancel" at bounding box center [823, 376] width 61 height 32
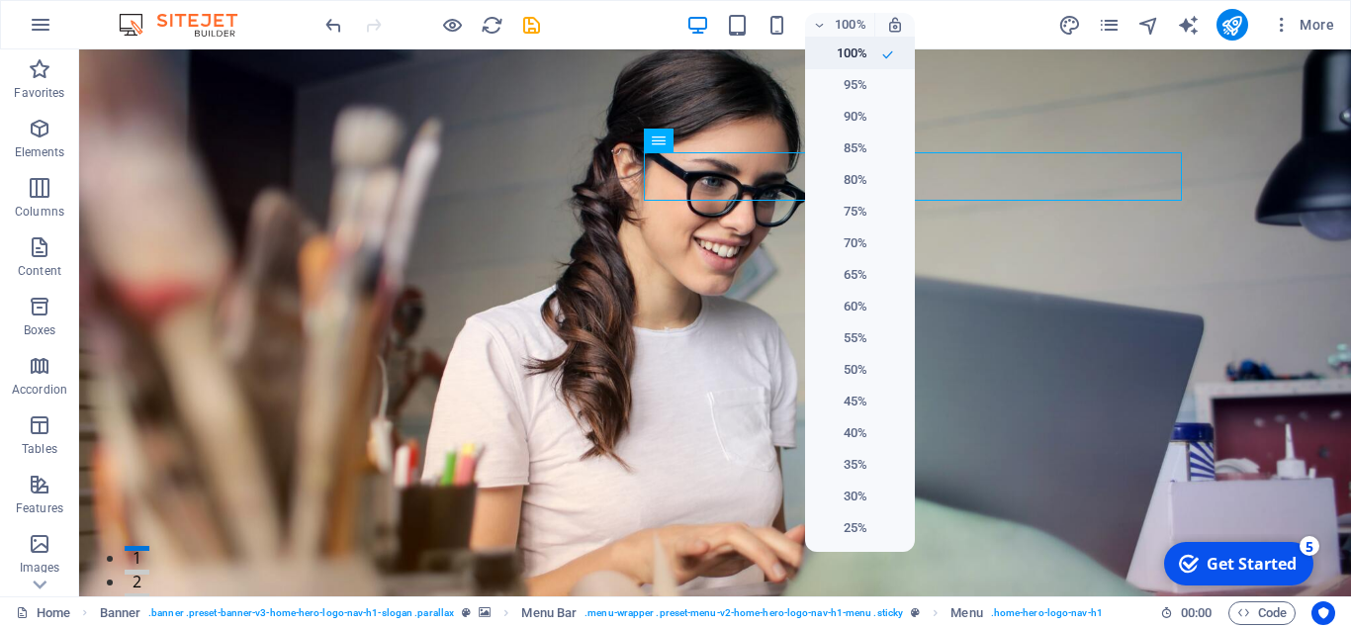
click at [848, 51] on h6 "100%" at bounding box center [842, 54] width 50 height 24
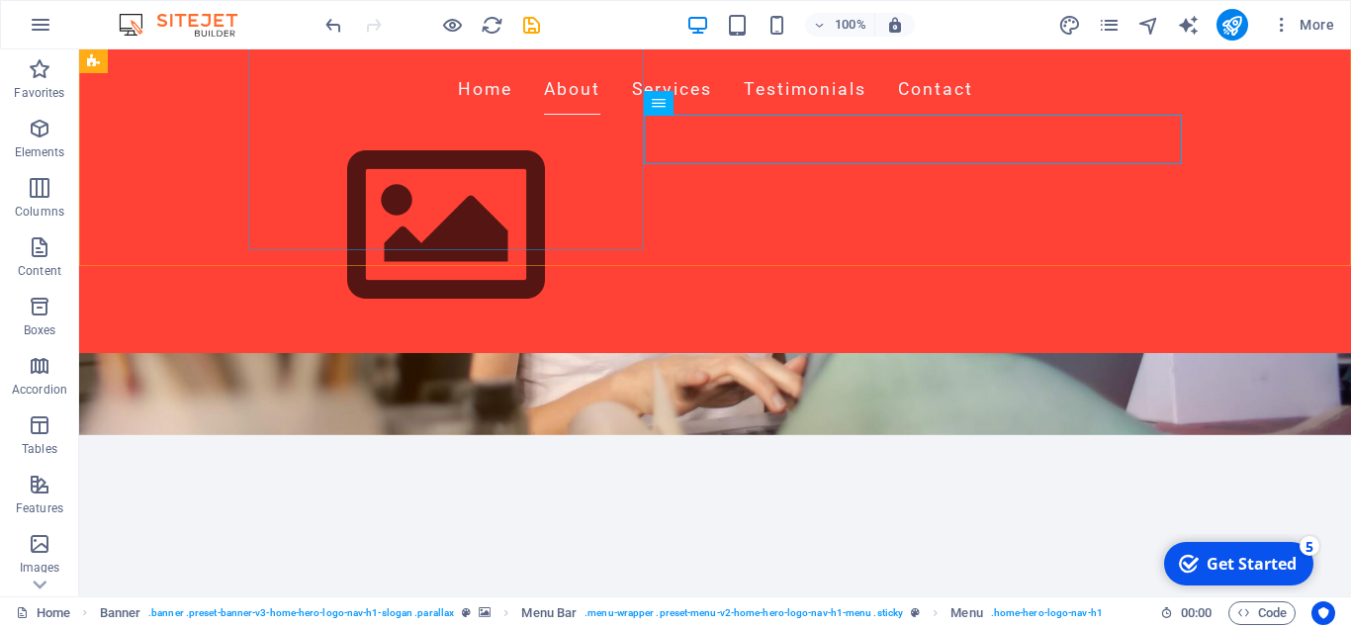
scroll to position [706, 0]
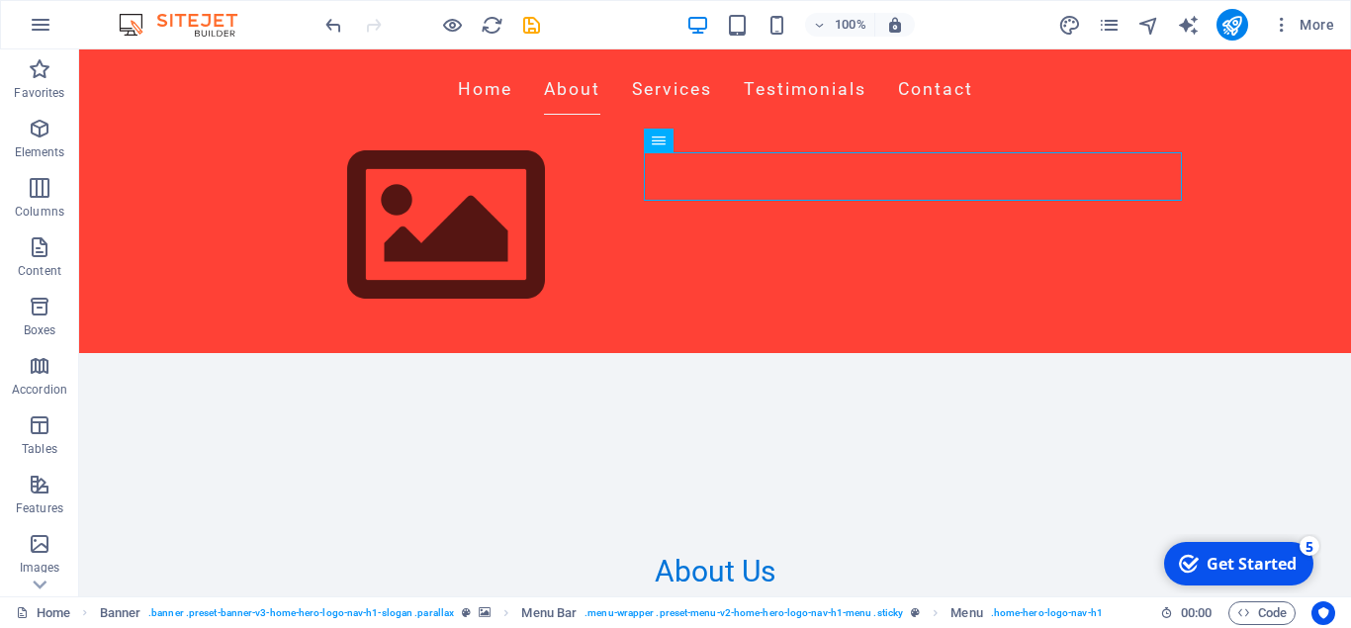
click at [1224, 571] on div "Get Started" at bounding box center [1252, 564] width 90 height 22
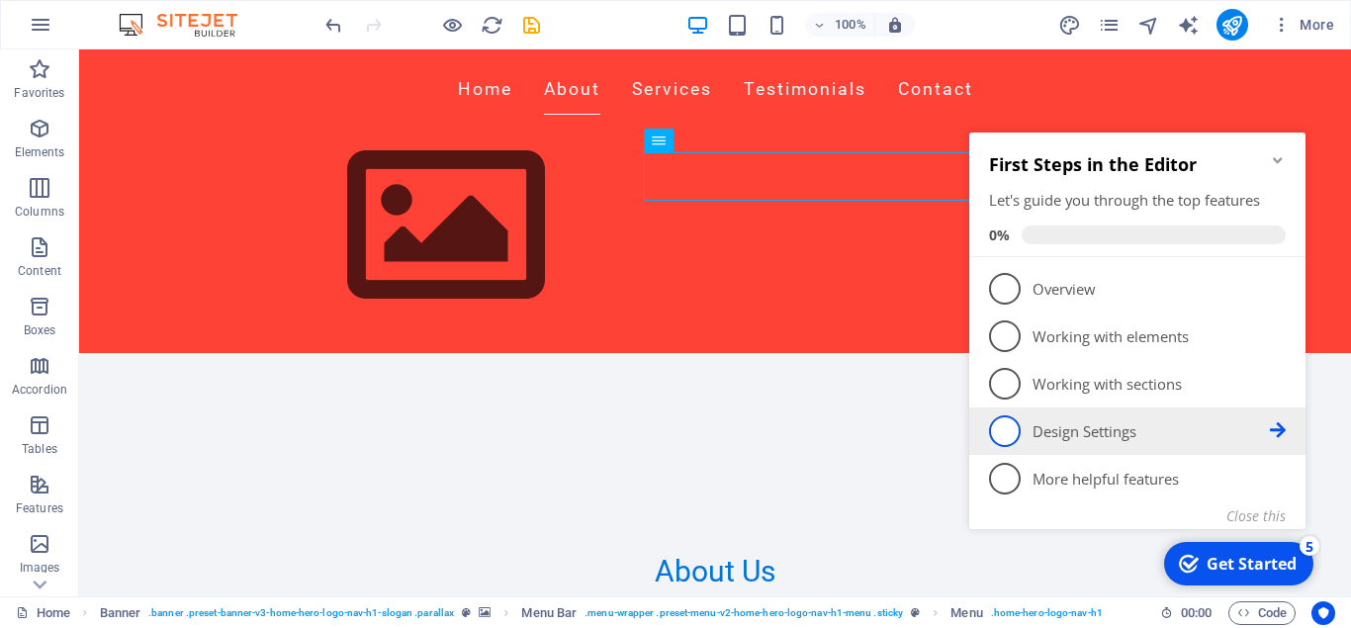
click at [1045, 435] on p "Design Settings - incomplete" at bounding box center [1151, 431] width 237 height 21
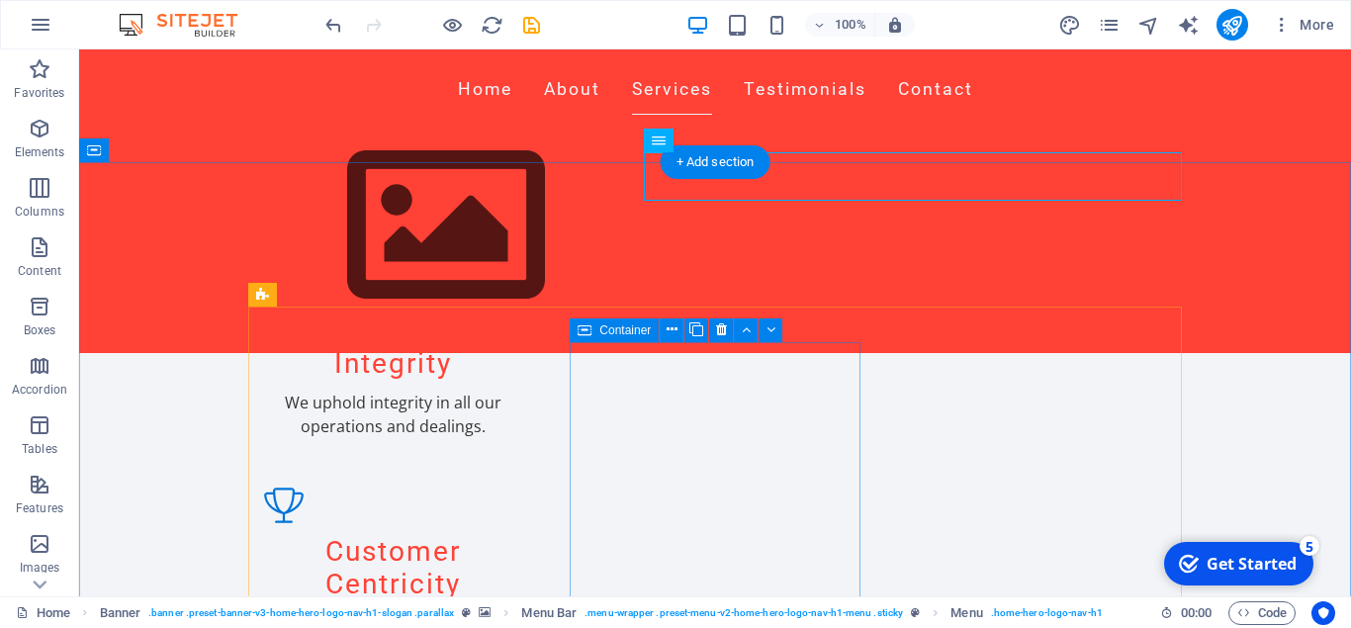
scroll to position [1614, 0]
